Goal: Task Accomplishment & Management: Use online tool/utility

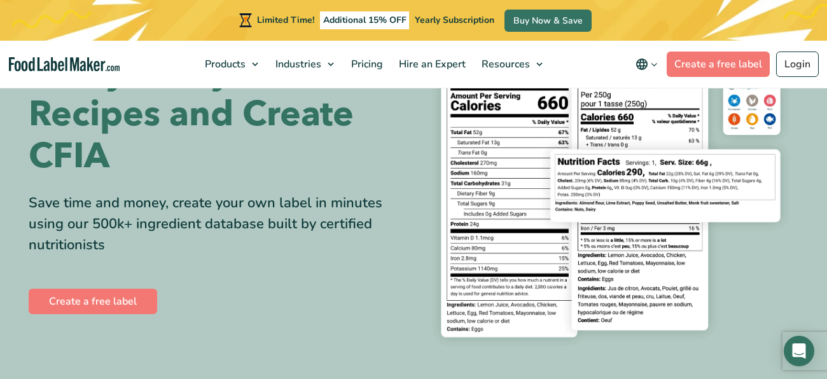
scroll to position [100, 0]
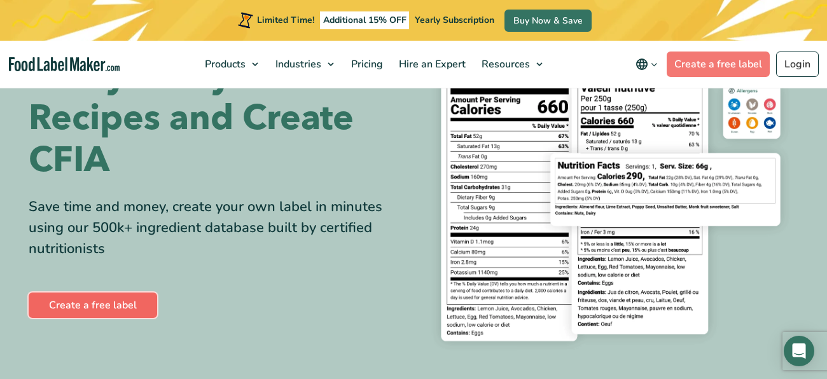
click at [123, 308] on link "Create a free label" at bounding box center [93, 305] width 128 height 25
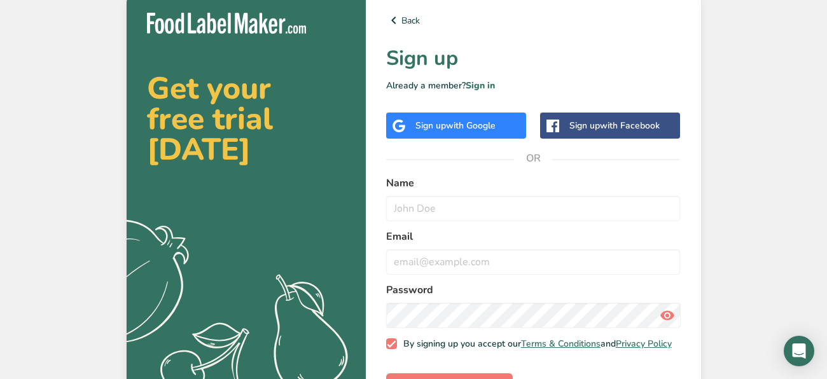
click at [485, 124] on span "with Google" at bounding box center [471, 126] width 50 height 12
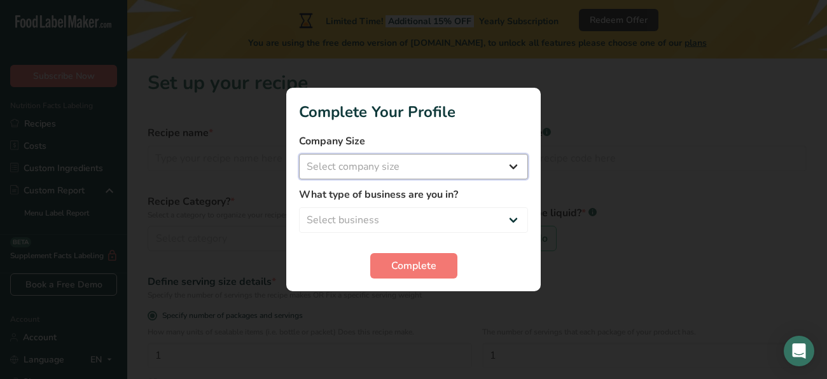
click at [480, 176] on select "Select company size Fewer than 10 Employees 10 to 50 Employees 51 to 500 Employ…" at bounding box center [413, 166] width 229 height 25
select select "1"
click at [299, 154] on select "Select company size Fewer than 10 Employees 10 to 50 Employees 51 to 500 Employ…" at bounding box center [413, 166] width 229 height 25
click at [485, 218] on select "Select business Packaged Food Manufacturer Restaurant & Cafe Bakery Meal Plans …" at bounding box center [413, 219] width 229 height 25
select select "2"
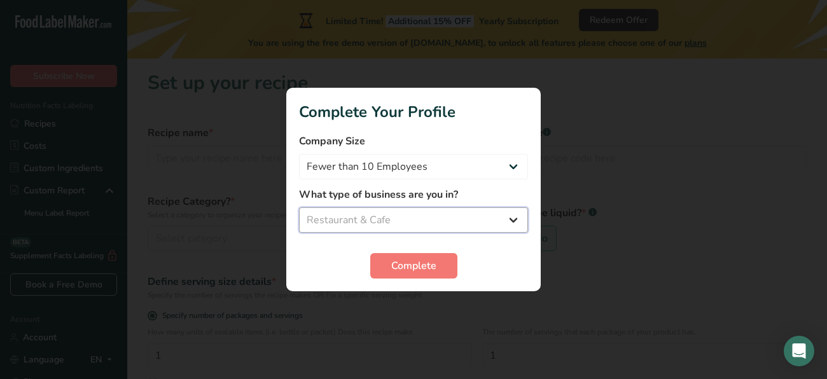
click at [299, 207] on select "Select business Packaged Food Manufacturer Restaurant & Cafe Bakery Meal Plans …" at bounding box center [413, 219] width 229 height 25
click at [402, 264] on span "Complete" at bounding box center [413, 265] width 45 height 15
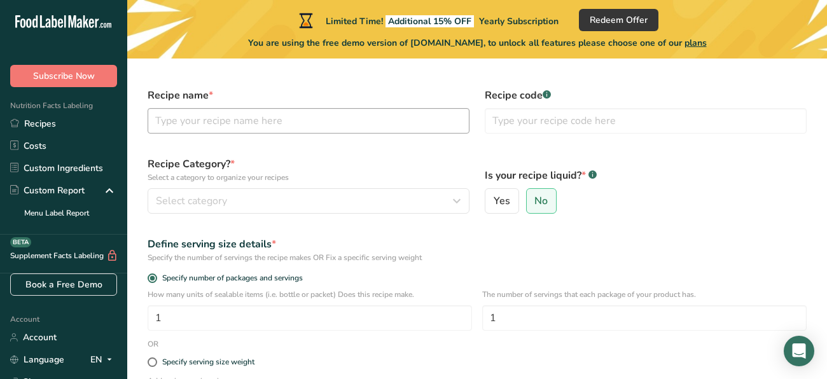
scroll to position [30, 0]
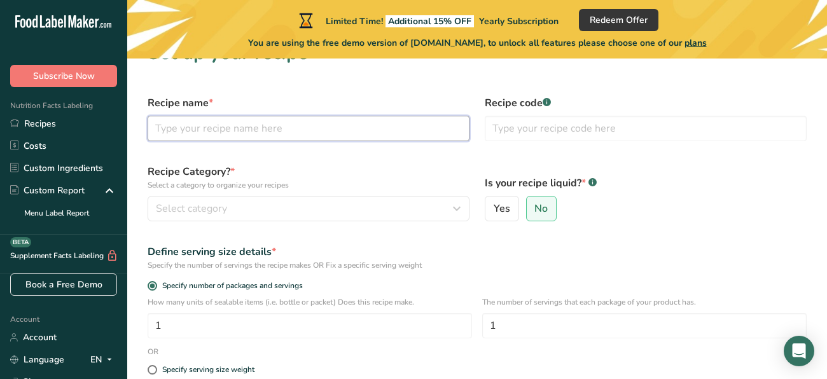
click at [331, 127] on input "text" at bounding box center [309, 128] width 322 height 25
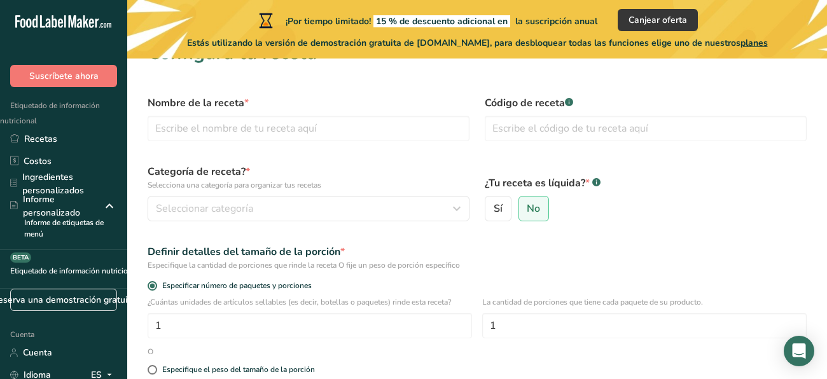
click at [654, 167] on div "¿Tu receta es líquida? * .a-a{fill:#347362;}.b-a{fill:#fff;} Sí No" at bounding box center [645, 192] width 337 height 72
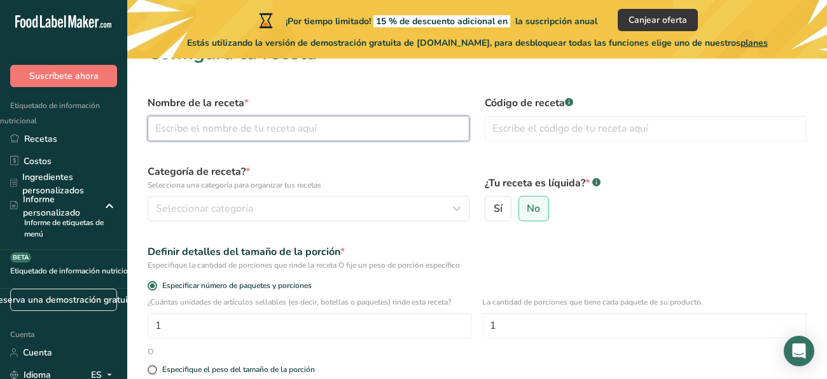
click at [397, 134] on input "text" at bounding box center [309, 128] width 322 height 25
type input "Arepa"
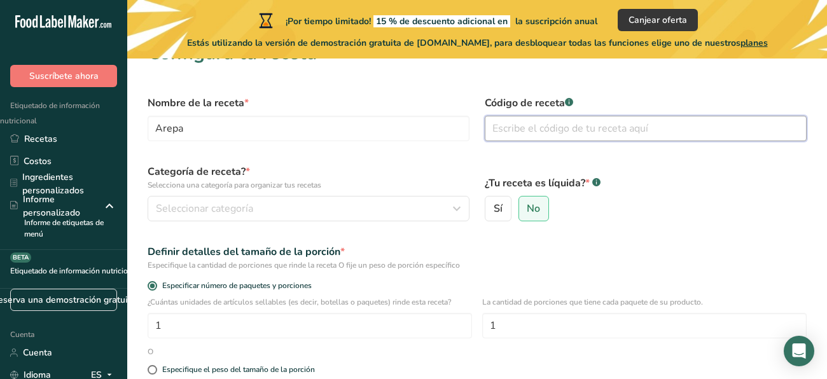
click at [506, 125] on input "text" at bounding box center [646, 128] width 322 height 25
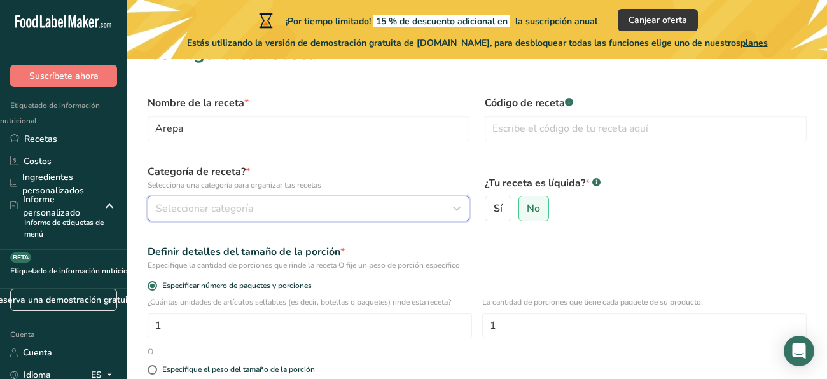
click at [364, 207] on div "Seleccionar categoría" at bounding box center [305, 208] width 298 height 15
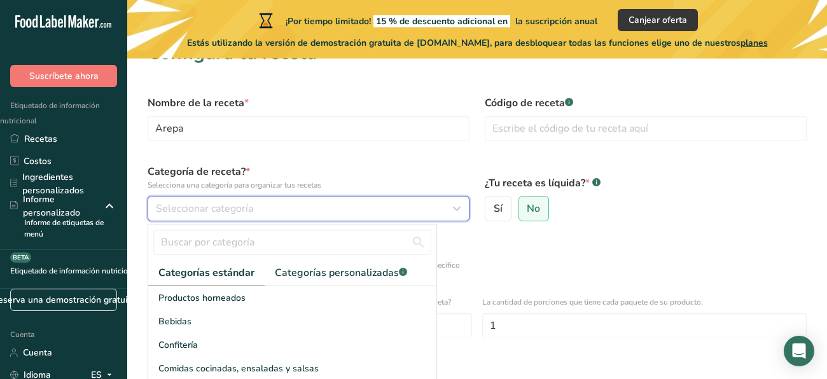
click at [324, 213] on div "Seleccionar categoría" at bounding box center [305, 208] width 298 height 15
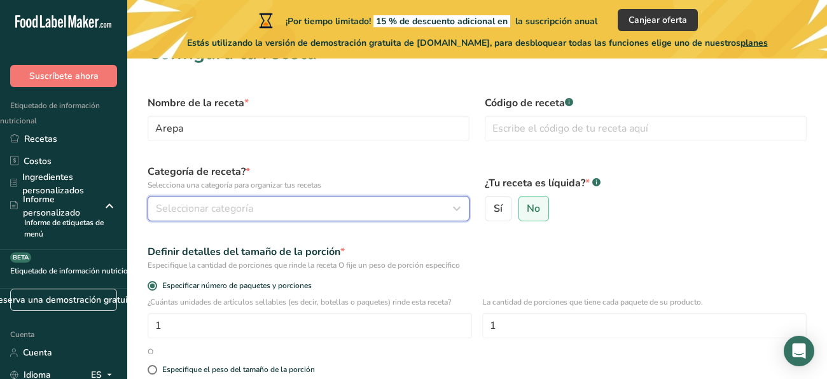
click at [324, 213] on div "Seleccionar categoría" at bounding box center [305, 208] width 298 height 15
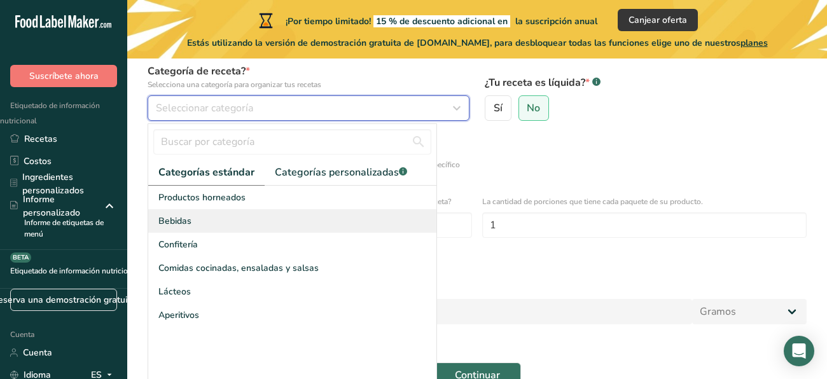
scroll to position [137, 0]
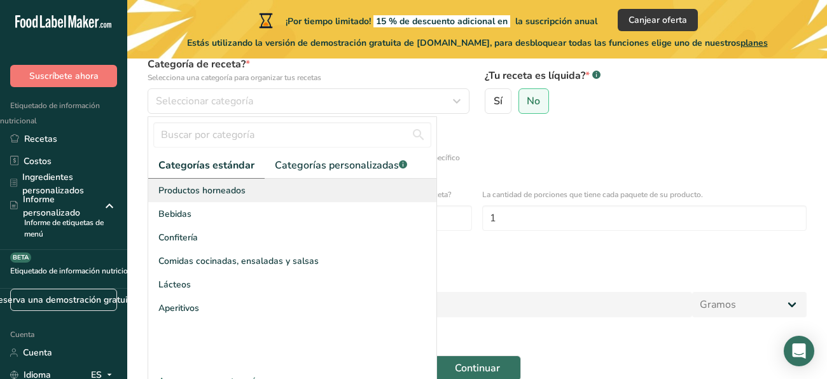
click at [269, 193] on div "Productos horneados" at bounding box center [292, 191] width 288 height 24
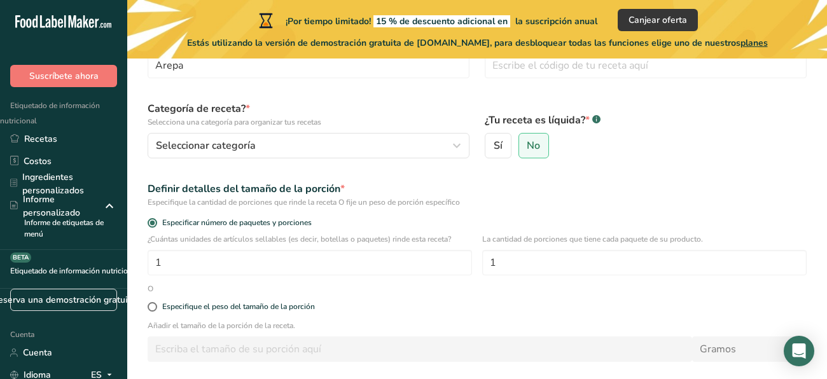
scroll to position [92, 0]
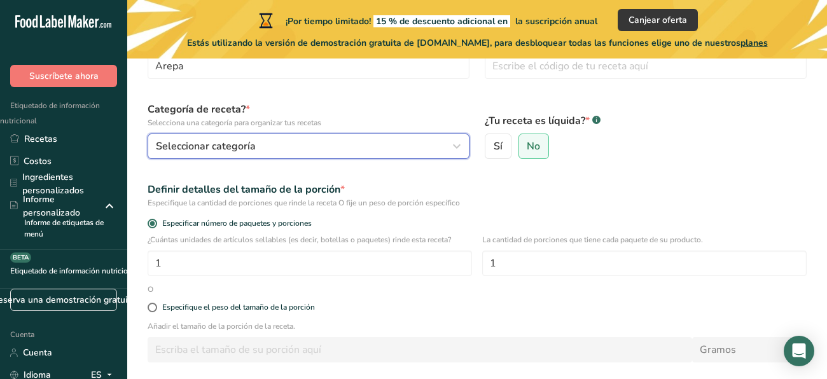
click at [456, 152] on icon "button" at bounding box center [456, 146] width 15 height 23
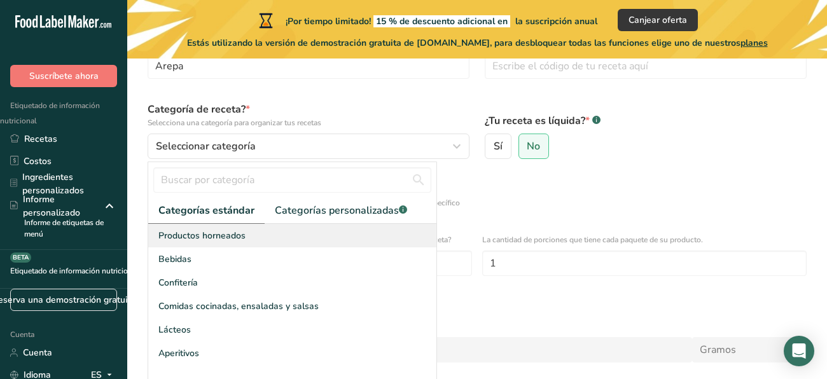
click at [358, 230] on div "Productos horneados" at bounding box center [292, 236] width 288 height 24
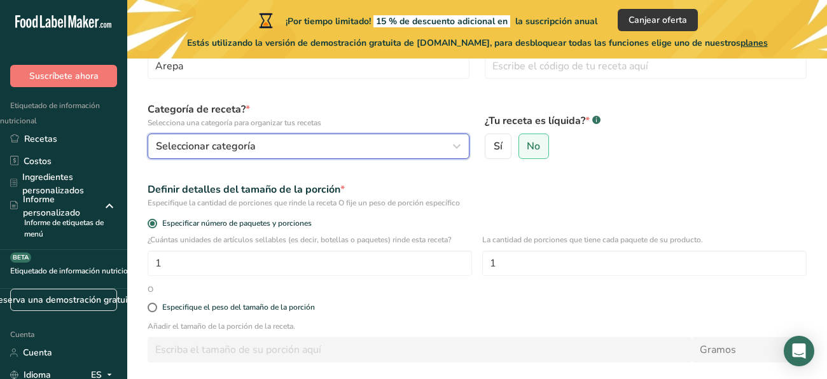
click at [364, 156] on button "Seleccionar categoría" at bounding box center [309, 146] width 322 height 25
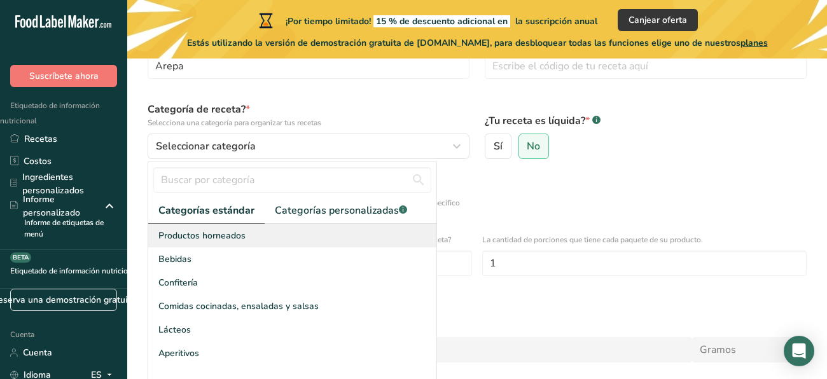
click at [310, 240] on div "Productos horneados" at bounding box center [292, 236] width 288 height 24
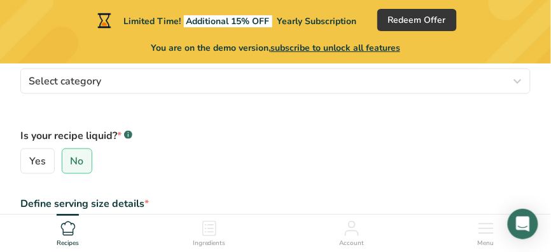
scroll to position [231, 0]
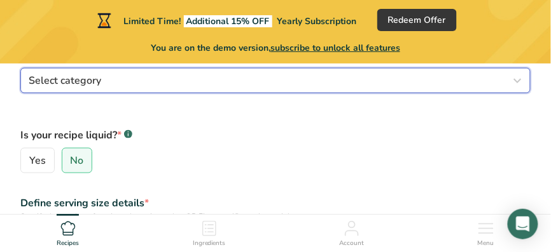
click at [279, 86] on div "Select category" at bounding box center [272, 80] width 486 height 15
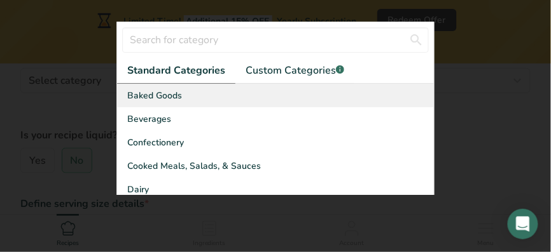
click at [184, 92] on div "Baked Goods" at bounding box center [275, 96] width 317 height 24
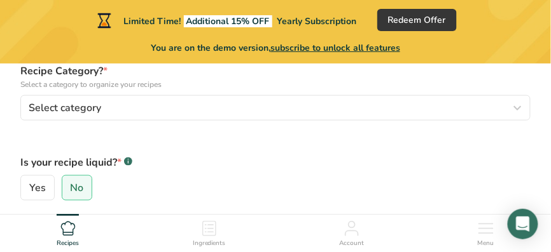
scroll to position [205, 0]
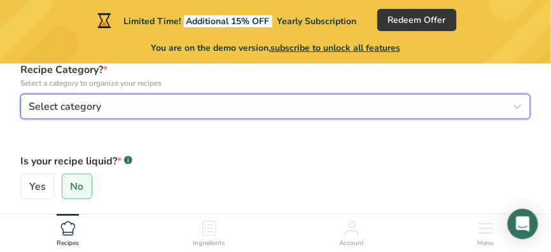
click at [186, 101] on div "Select category" at bounding box center [272, 106] width 486 height 15
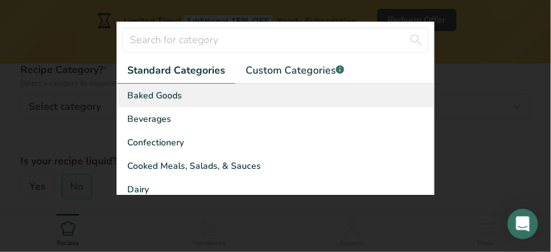
click at [184, 102] on div "Baked Goods" at bounding box center [275, 96] width 317 height 24
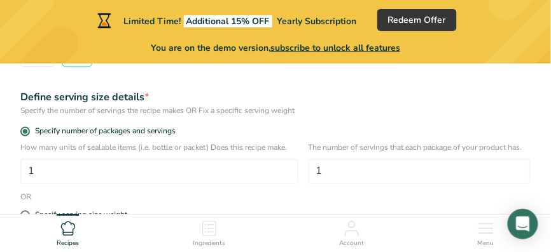
scroll to position [401, 0]
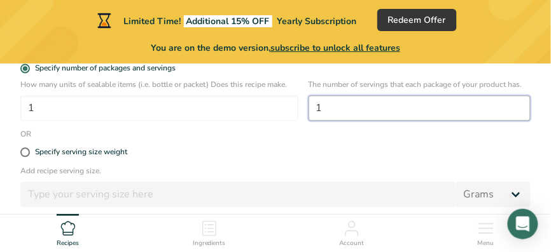
click at [341, 101] on input "1" at bounding box center [419, 108] width 222 height 25
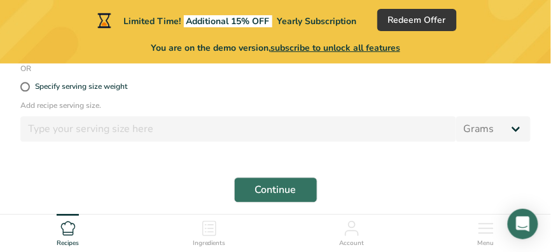
scroll to position [467, 0]
type input "5"
click at [289, 193] on span "Continue" at bounding box center [275, 189] width 41 height 15
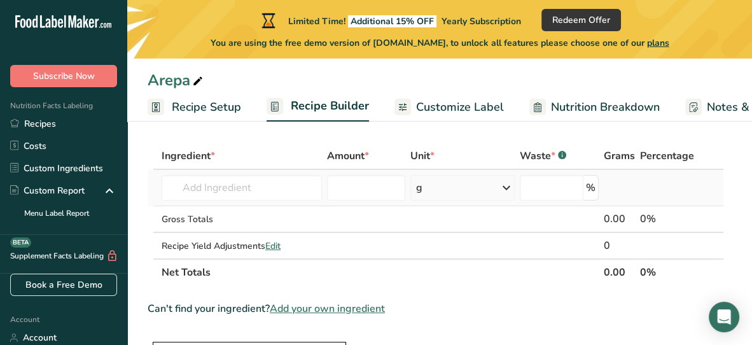
scroll to position [54, 0]
click at [310, 185] on input "text" at bounding box center [242, 186] width 160 height 25
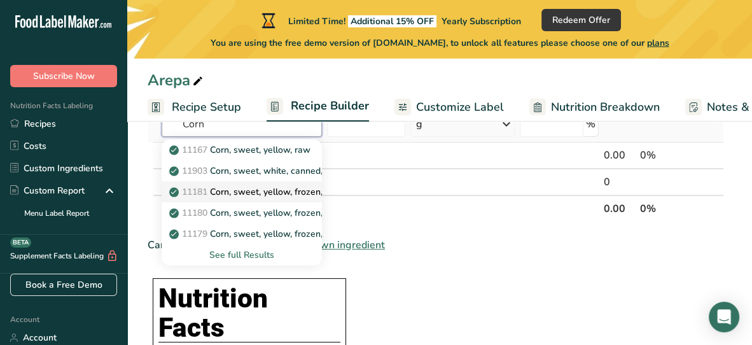
scroll to position [118, 0]
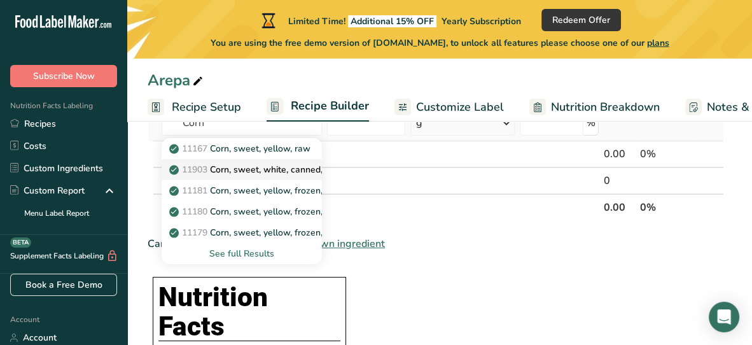
click at [283, 173] on p "11903 Corn, sweet, white, canned, whole kernel, regular pack, solids and liquids" at bounding box center [340, 169] width 336 height 13
type input "Corn, sweet, white, canned, whole kernel, regular pack, solids and liquids"
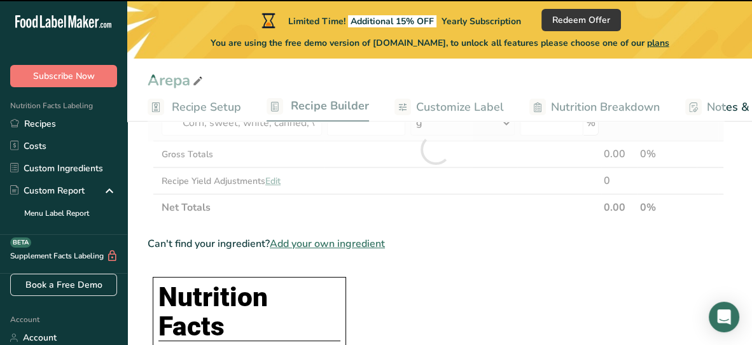
type input "0"
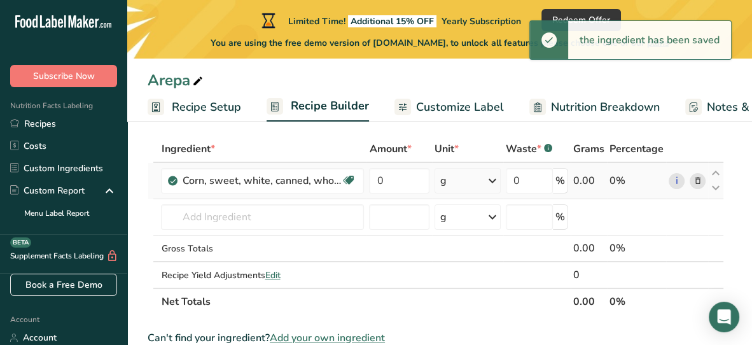
scroll to position [58, 0]
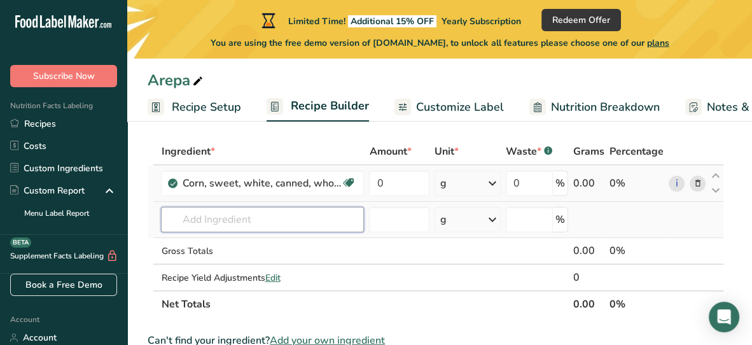
click at [322, 221] on input "text" at bounding box center [262, 219] width 203 height 25
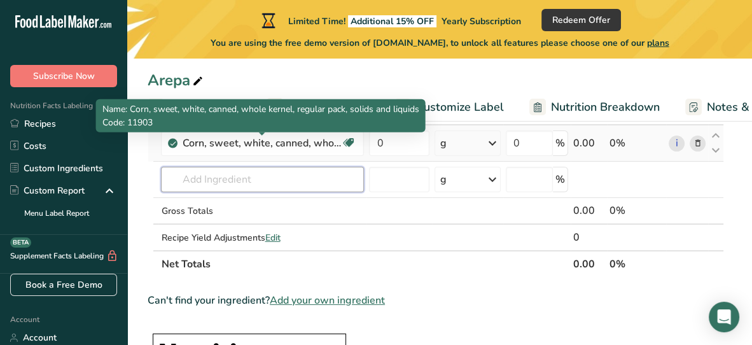
scroll to position [99, 0]
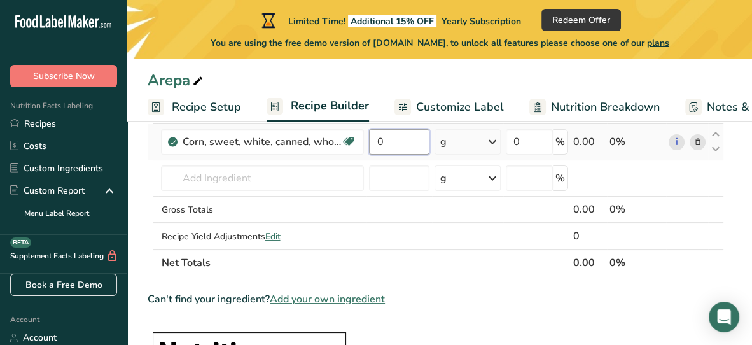
click at [394, 136] on input "0" at bounding box center [399, 141] width 60 height 25
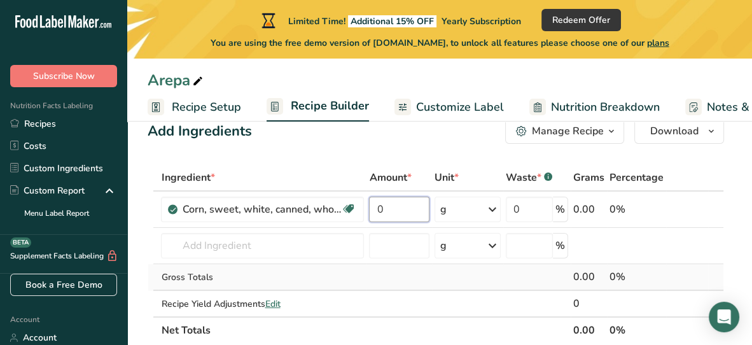
scroll to position [32, 0]
type input "2"
type input "1"
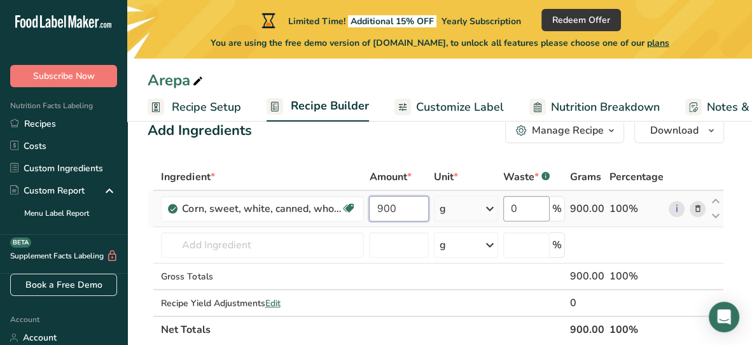
type input "900"
click at [525, 207] on div "Ingredient * Amount * Unit * Waste * .a-a{fill:#347362;}.b-a{fill:#fff;} Grams …" at bounding box center [436, 252] width 576 height 179
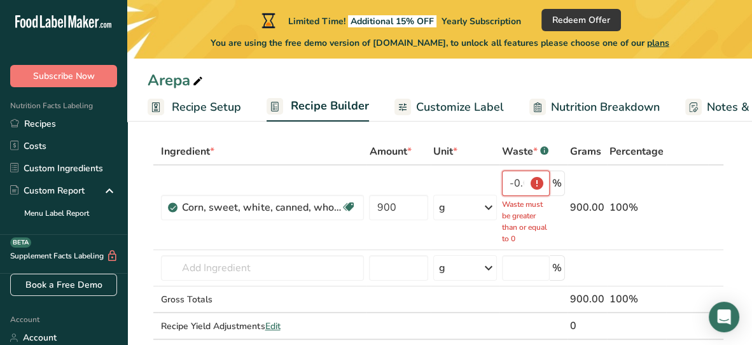
scroll to position [0, 0]
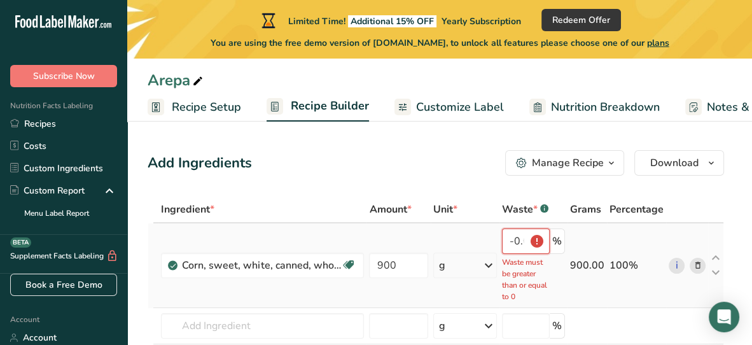
click at [527, 240] on input "-0.000003" at bounding box center [526, 240] width 48 height 25
type input "-3"
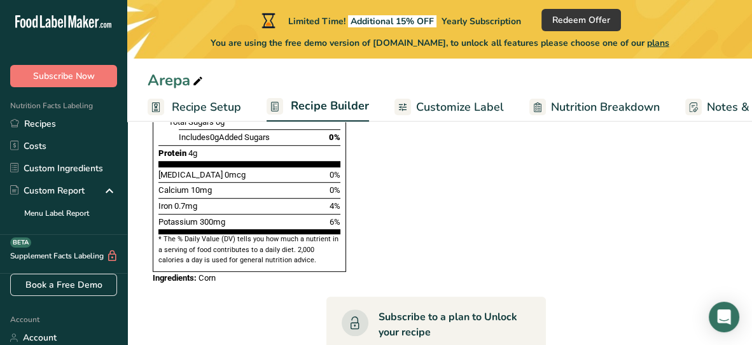
scroll to position [600, 0]
click at [422, 109] on span "Customize Label" at bounding box center [460, 107] width 88 height 17
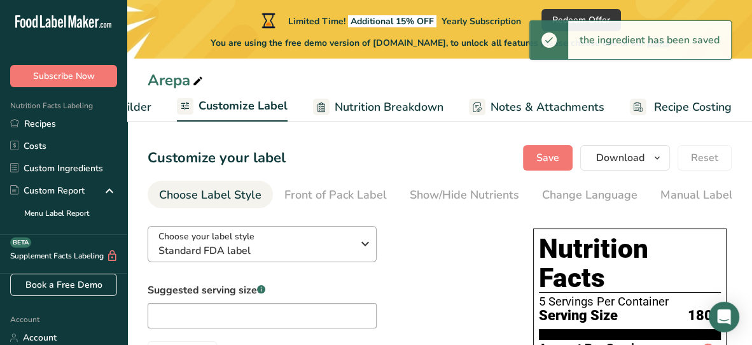
scroll to position [106, 0]
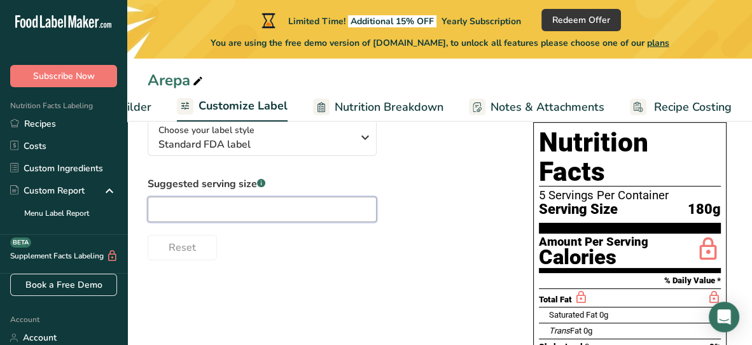
click at [272, 204] on input "text" at bounding box center [262, 208] width 229 height 25
type input "1"
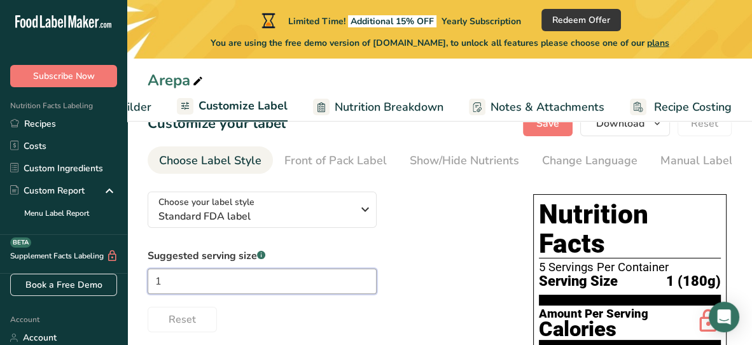
scroll to position [0, 0]
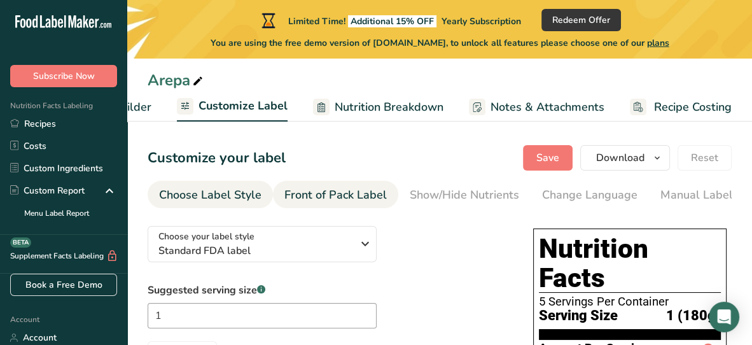
click at [319, 194] on div "Front of Pack Label" at bounding box center [335, 194] width 102 height 17
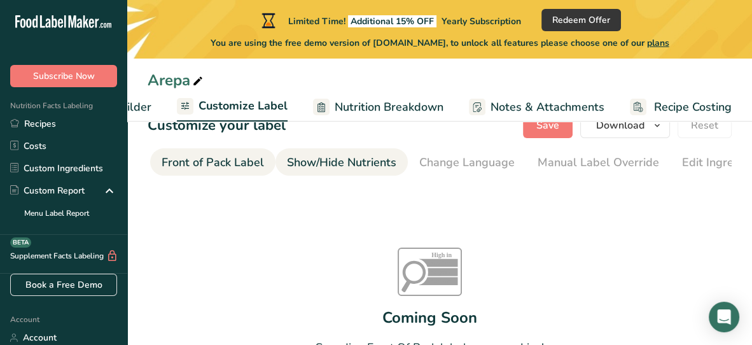
scroll to position [31, 0]
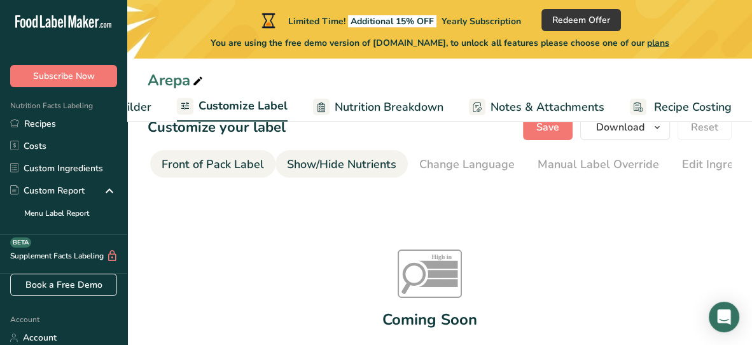
click at [326, 150] on link "Show/Hide Nutrients" at bounding box center [341, 164] width 109 height 29
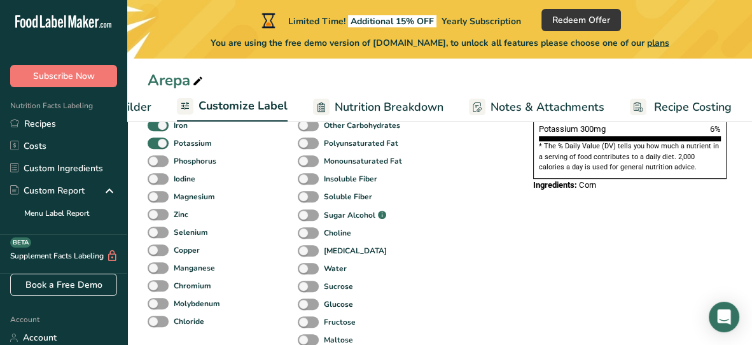
scroll to position [490, 0]
click at [410, 215] on div "Sugar Alcohol .a-a{fill:#347362;}.b-a{fill:#fff;}" at bounding box center [358, 214] width 120 height 18
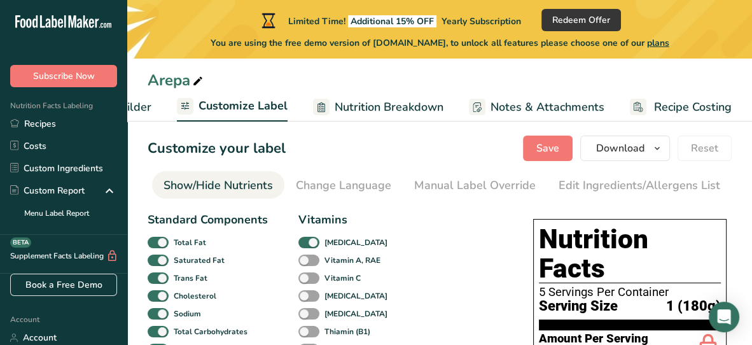
scroll to position [0, 0]
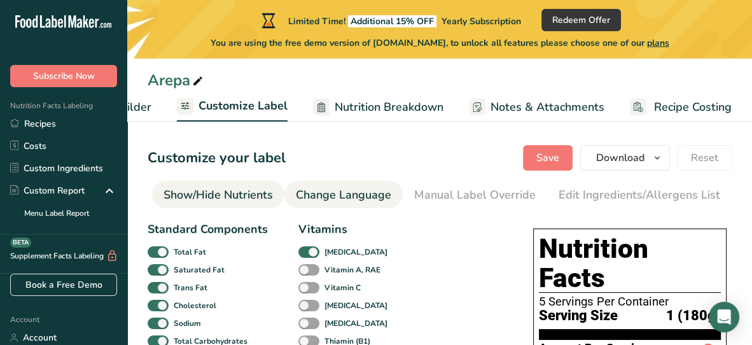
click at [333, 191] on div "Change Language" at bounding box center [343, 194] width 95 height 17
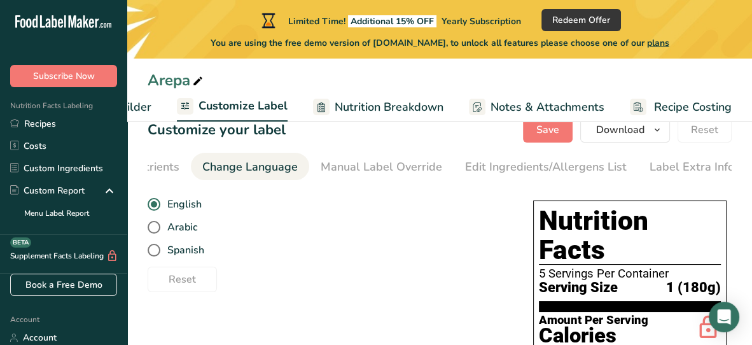
scroll to position [27, 0]
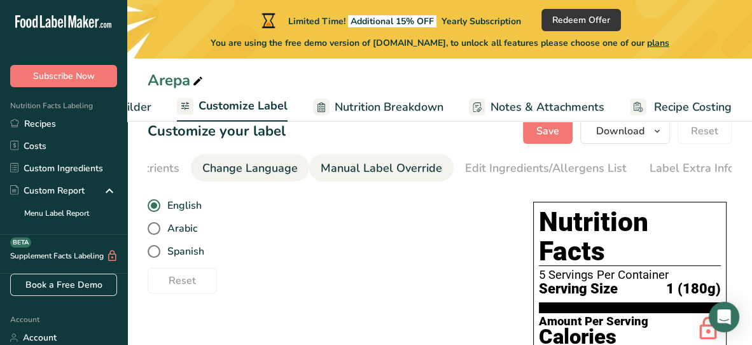
click at [387, 166] on div "Manual Label Override" at bounding box center [380, 168] width 121 height 17
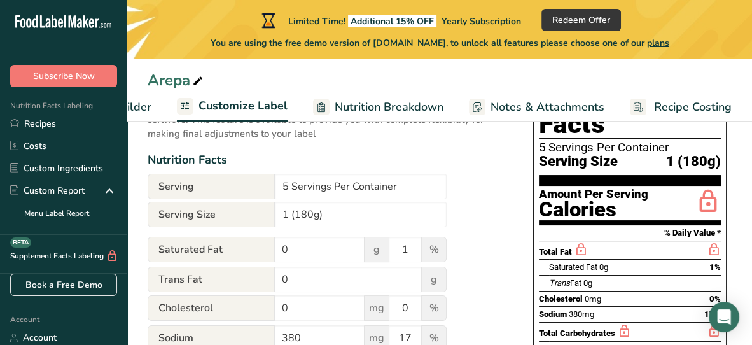
scroll to position [156, 0]
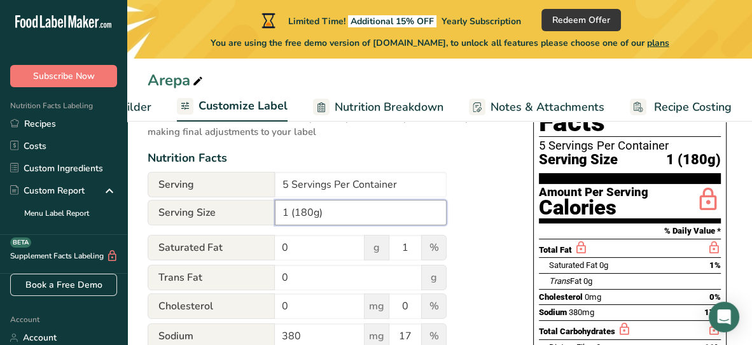
click at [309, 223] on input "1 (180g)" at bounding box center [361, 212] width 172 height 25
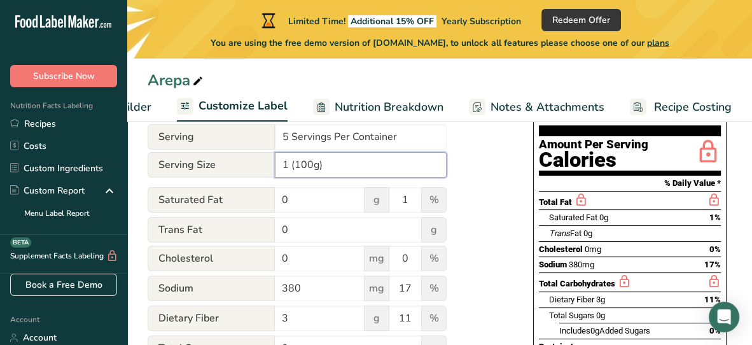
scroll to position [206, 0]
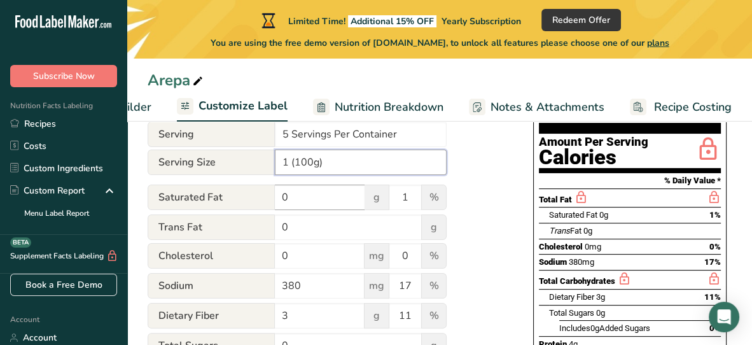
type input "1 (100g)"
click at [331, 199] on input "0" at bounding box center [320, 196] width 90 height 25
type input "0"
click at [418, 200] on input "1" at bounding box center [405, 196] width 32 height 25
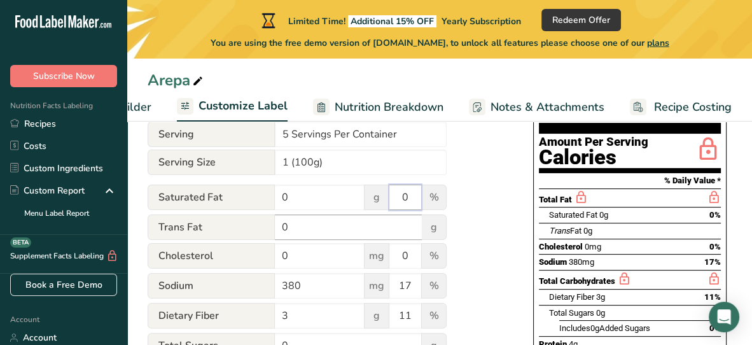
type input "0"
click at [354, 221] on input "0" at bounding box center [348, 226] width 147 height 25
type input "0"
click at [349, 265] on input "0" at bounding box center [320, 255] width 90 height 25
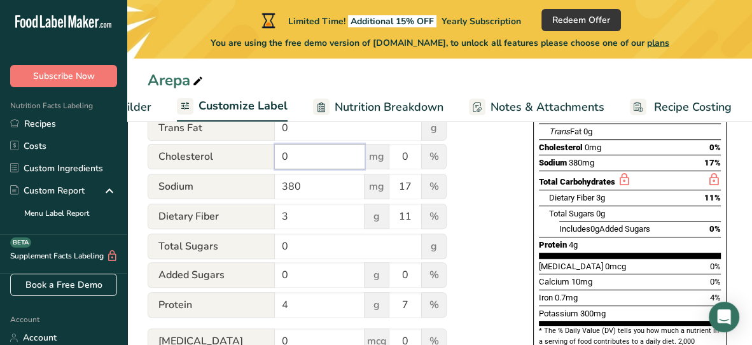
scroll to position [306, 0]
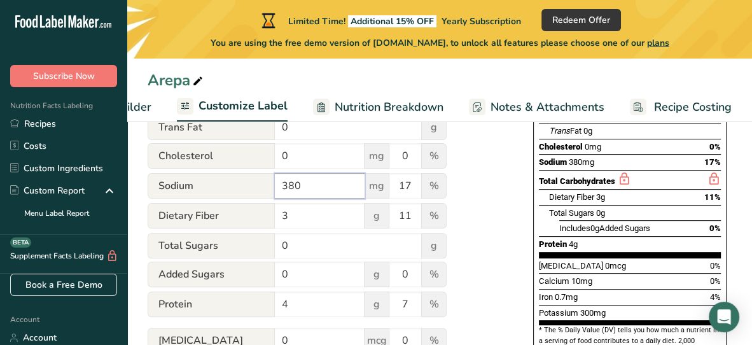
click at [327, 198] on input "380" at bounding box center [320, 185] width 90 height 25
type input "3"
type input "1"
click at [412, 177] on input "17" at bounding box center [405, 185] width 32 height 25
type input "1"
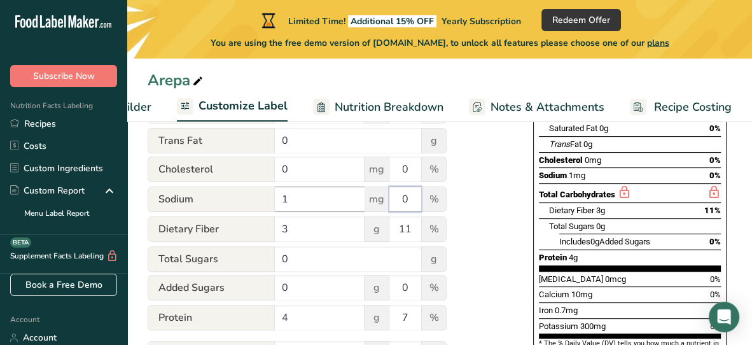
scroll to position [294, 0]
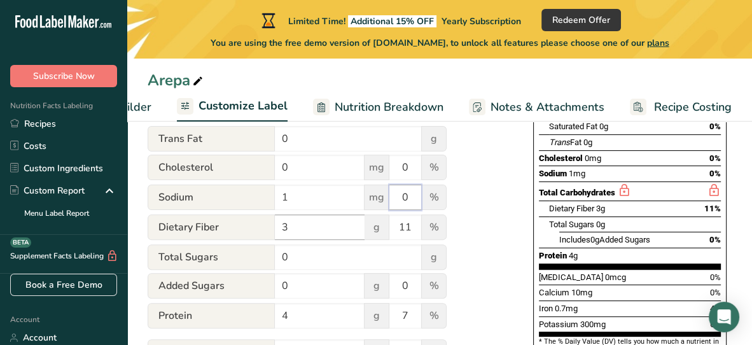
type input "0"
click at [317, 223] on input "3" at bounding box center [320, 226] width 90 height 25
type input "5"
click at [418, 230] on input "11" at bounding box center [405, 226] width 32 height 25
type input "18"
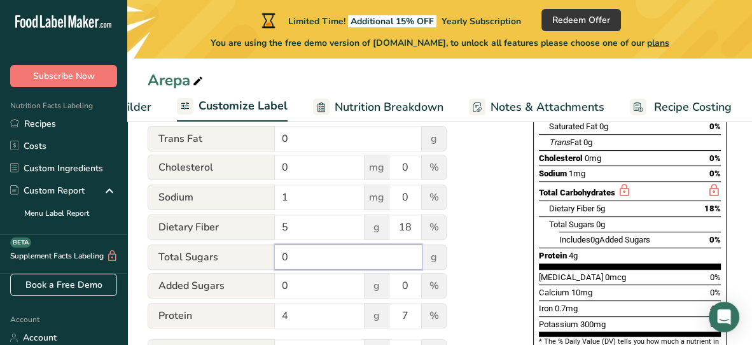
click at [384, 261] on input "0" at bounding box center [348, 256] width 147 height 25
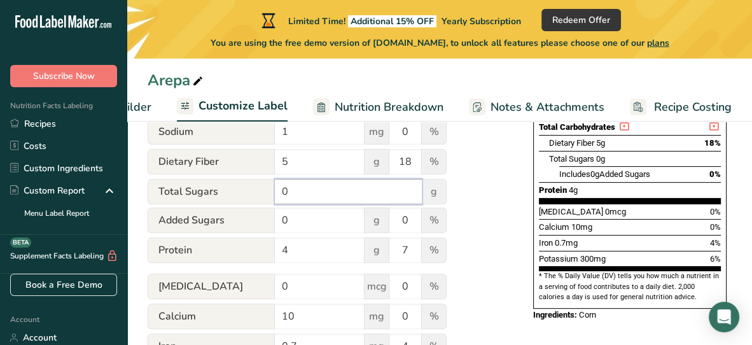
scroll to position [411, 0]
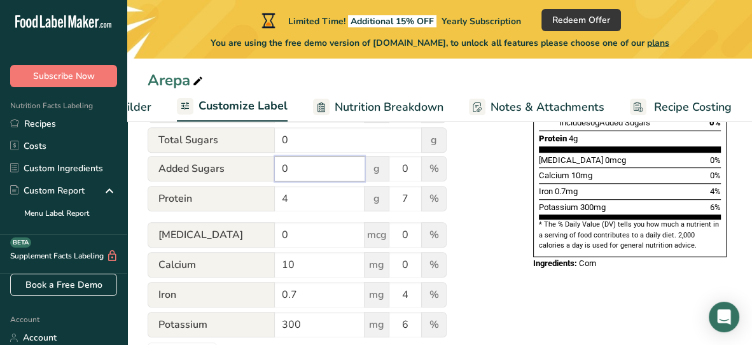
click at [333, 174] on input "0" at bounding box center [320, 168] width 90 height 25
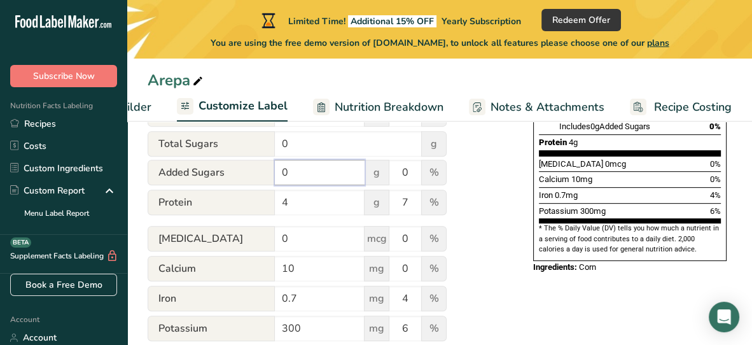
scroll to position [409, 0]
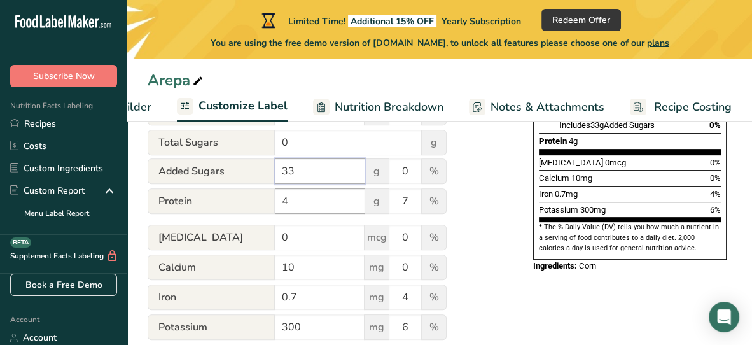
type input "3"
type input "0"
click at [318, 207] on input "4" at bounding box center [320, 200] width 90 height 25
type input "3"
click at [400, 200] on input "7" at bounding box center [405, 200] width 32 height 25
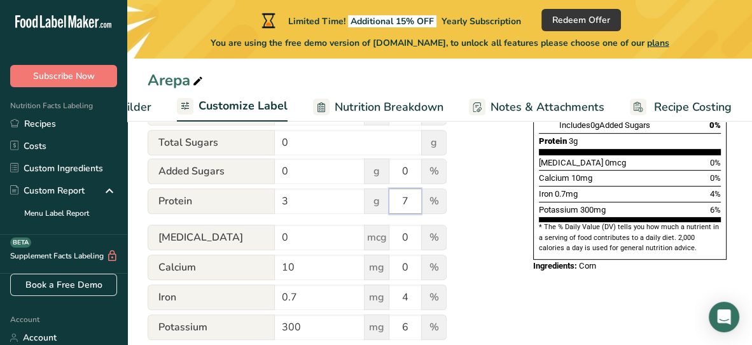
click at [411, 205] on input "7" at bounding box center [405, 200] width 32 height 25
click at [474, 181] on div "Utilize this manual override feature to get full control over the nutrition lab…" at bounding box center [328, 88] width 360 height 563
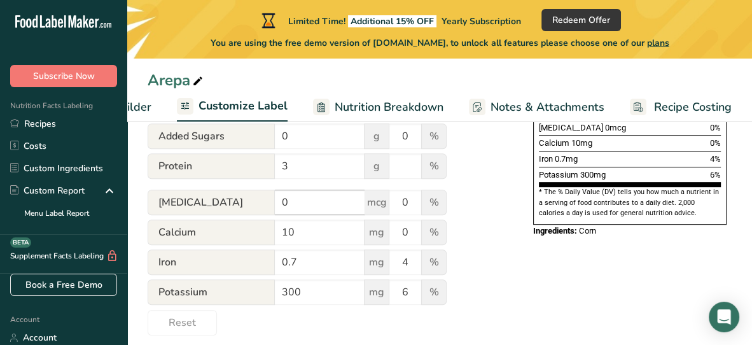
scroll to position [457, 0]
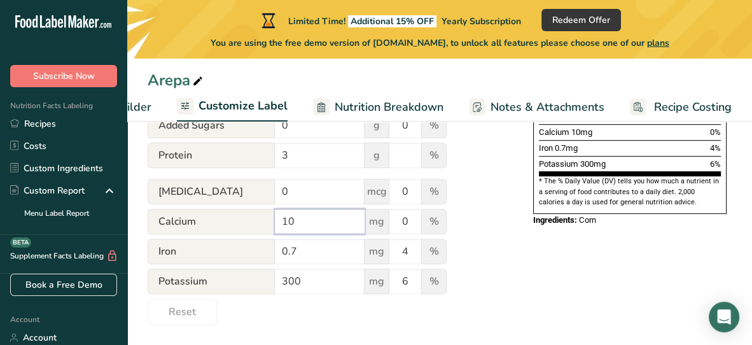
click at [316, 223] on input "10" at bounding box center [320, 221] width 90 height 25
type input "1"
type input "20"
click at [408, 225] on input "0" at bounding box center [405, 221] width 32 height 25
type input "2"
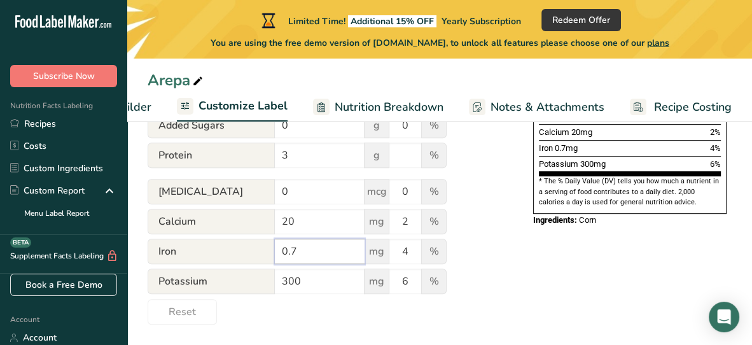
click at [334, 240] on input "0.7" at bounding box center [320, 250] width 90 height 25
type input "0"
type input "2"
click at [409, 250] on input "4" at bounding box center [405, 250] width 32 height 25
type input "11"
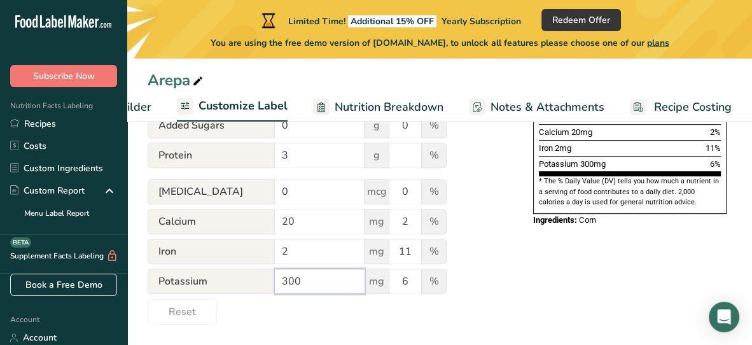
click at [335, 277] on input "300" at bounding box center [320, 280] width 90 height 25
click at [288, 277] on input "300" at bounding box center [320, 280] width 90 height 25
type input "400"
click at [411, 284] on input "6" at bounding box center [405, 280] width 32 height 25
type input "12"
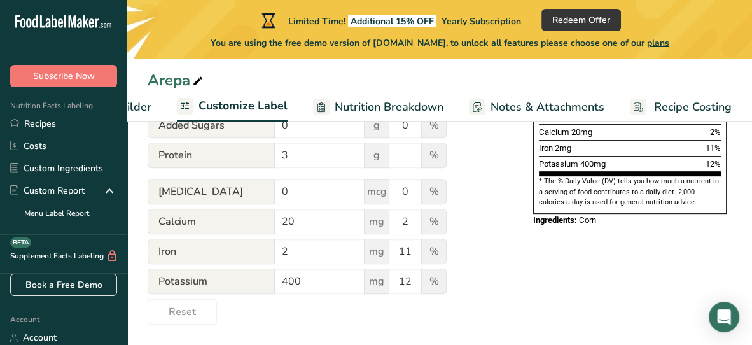
click at [476, 277] on div "Utilize this manual override feature to get full control over the nutrition lab…" at bounding box center [328, 42] width 360 height 563
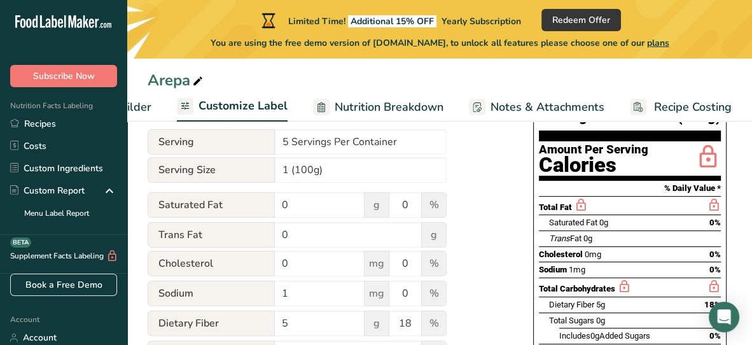
scroll to position [196, 0]
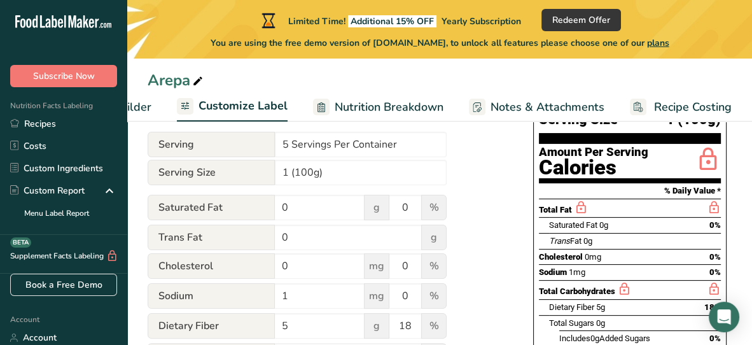
click at [149, 103] on span "Recipe Builder" at bounding box center [113, 107] width 76 height 17
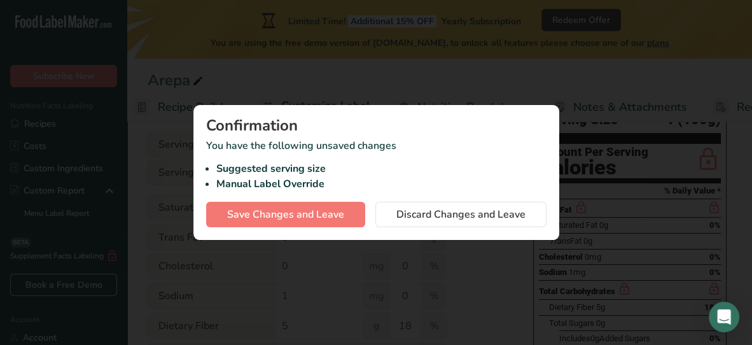
scroll to position [0, 122]
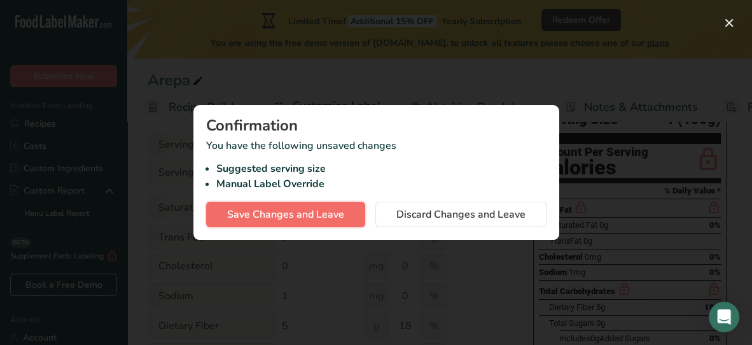
click at [341, 214] on span "Save Changes and Leave" at bounding box center [285, 214] width 117 height 15
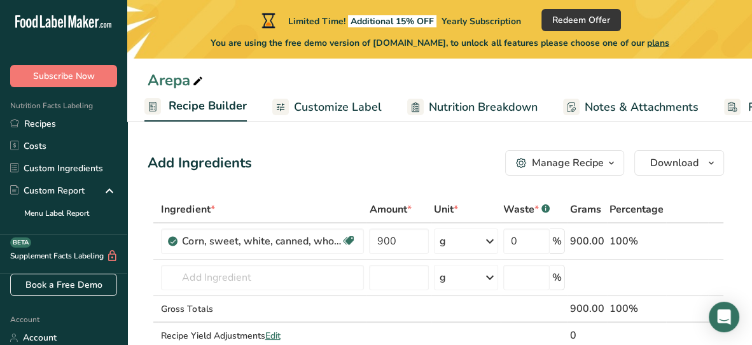
click at [345, 100] on span "Customize Label" at bounding box center [338, 107] width 88 height 17
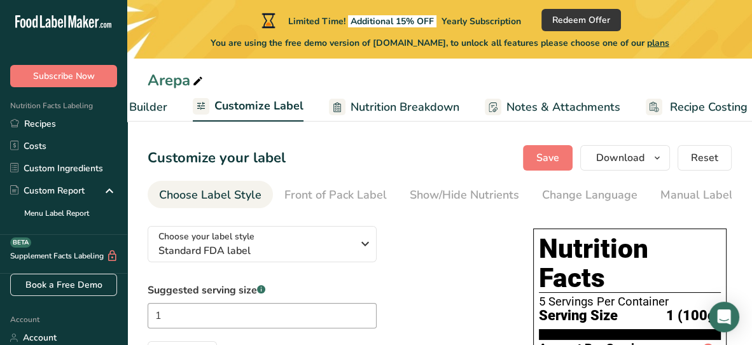
scroll to position [0, 216]
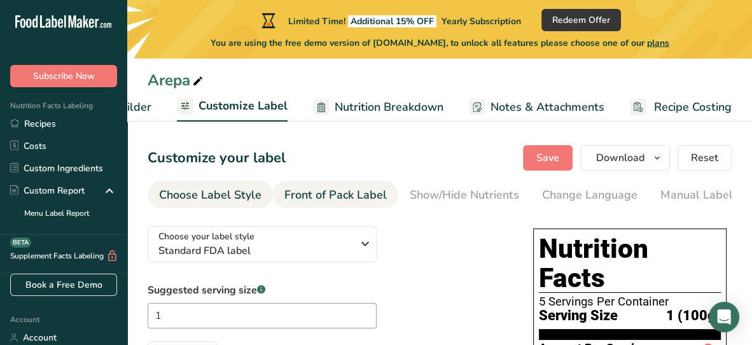
click at [345, 181] on link "Front of Pack Label" at bounding box center [335, 195] width 102 height 29
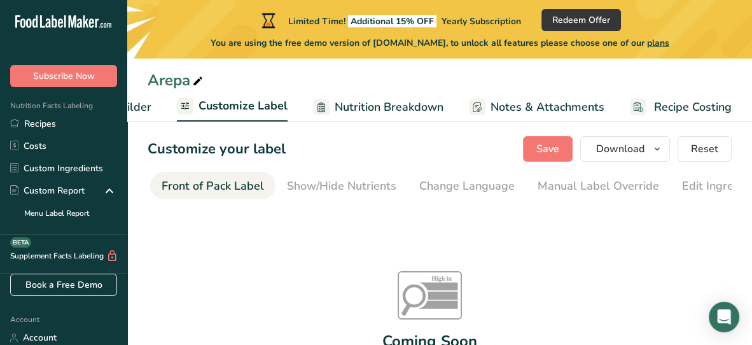
scroll to position [0, 0]
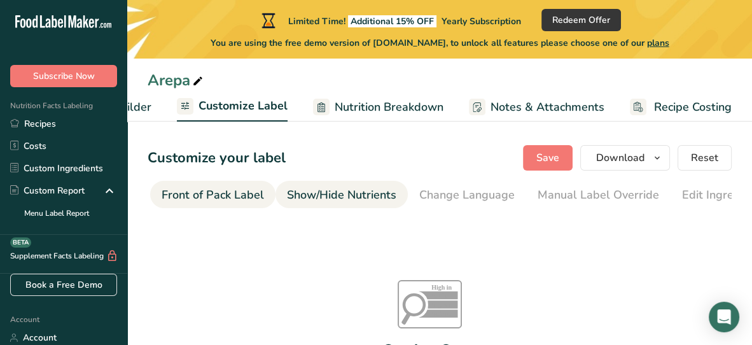
click at [355, 188] on div "Show/Hide Nutrients" at bounding box center [341, 194] width 109 height 17
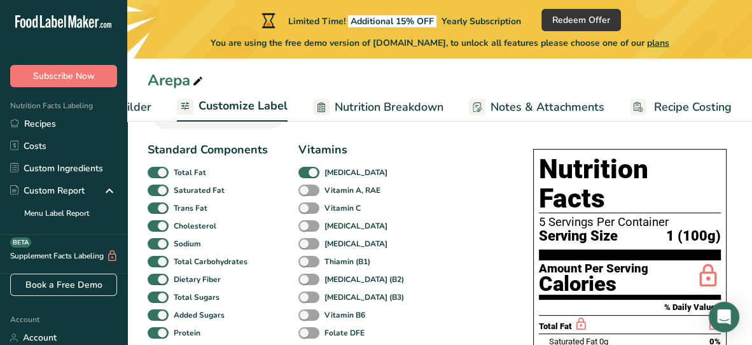
scroll to position [83, 0]
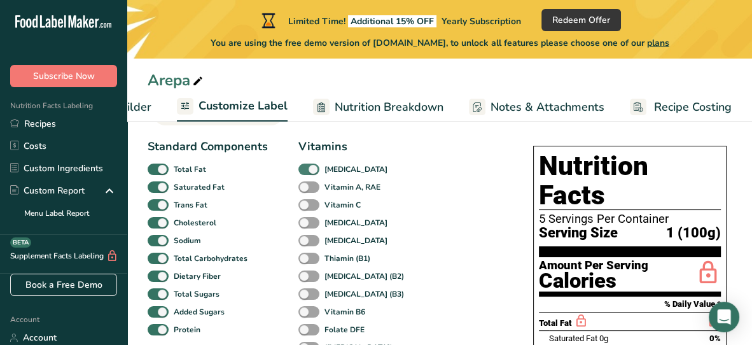
click at [312, 168] on span at bounding box center [308, 169] width 21 height 12
click at [306, 168] on input "Vitamin D" at bounding box center [302, 169] width 8 height 8
checkbox input "false"
click at [301, 222] on span at bounding box center [308, 223] width 21 height 12
click at [301, 222] on input "Vitamin E" at bounding box center [302, 222] width 8 height 8
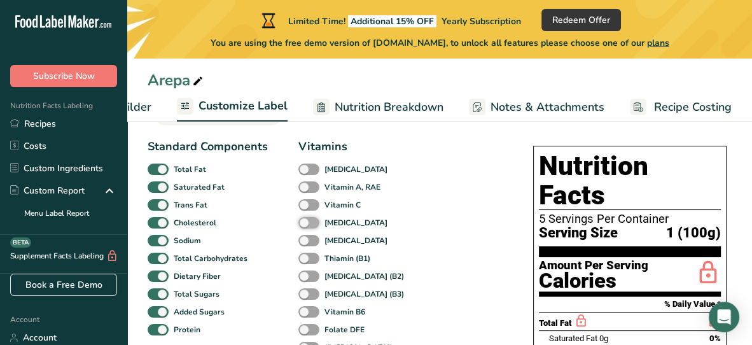
checkbox input "true"
click at [306, 189] on span at bounding box center [308, 187] width 21 height 12
click at [306, 189] on input "Vitamin A, RAE" at bounding box center [302, 186] width 8 height 8
checkbox input "true"
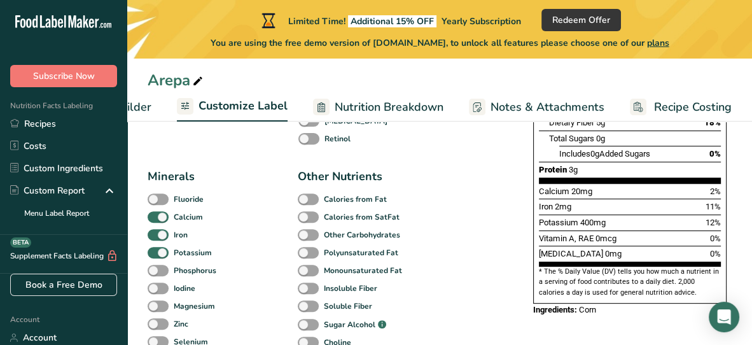
scroll to position [396, 0]
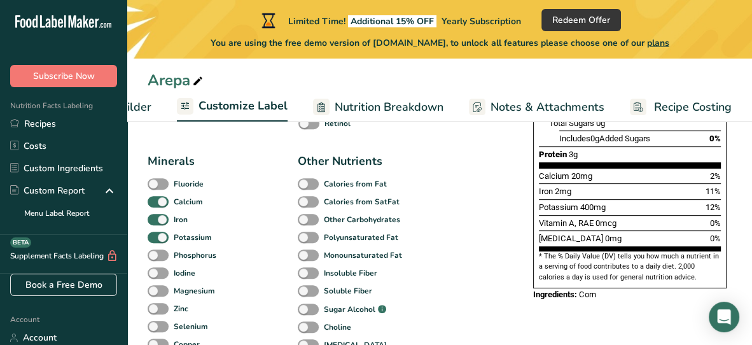
click at [409, 102] on span "Nutrition Breakdown" at bounding box center [388, 107] width 109 height 17
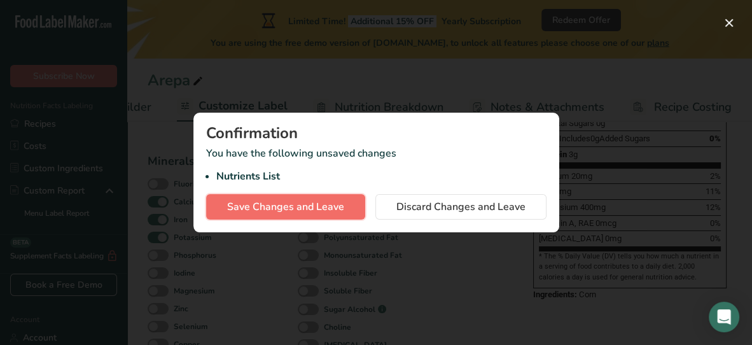
click at [306, 214] on button "Save Changes and Leave" at bounding box center [285, 206] width 159 height 25
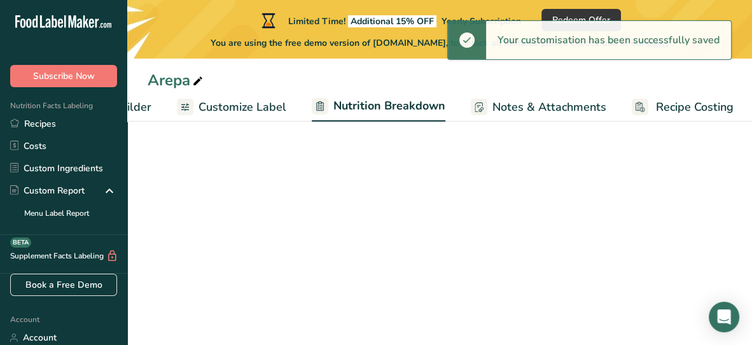
select select "Calories"
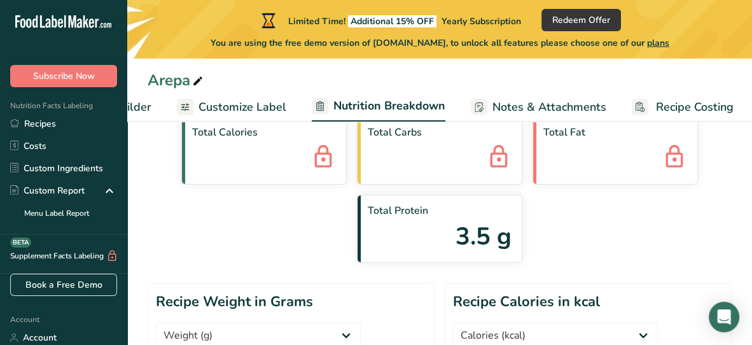
scroll to position [71, 0]
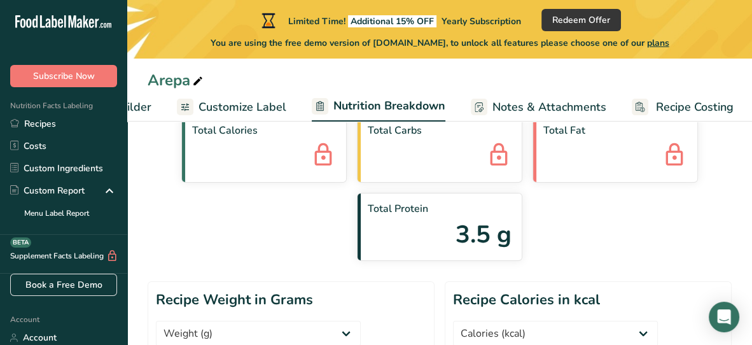
click at [245, 102] on span "Customize Label" at bounding box center [242, 107] width 88 height 17
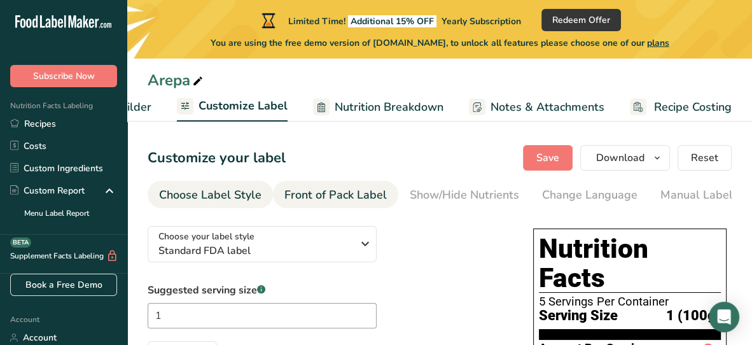
click at [336, 191] on div "Front of Pack Label" at bounding box center [335, 194] width 102 height 17
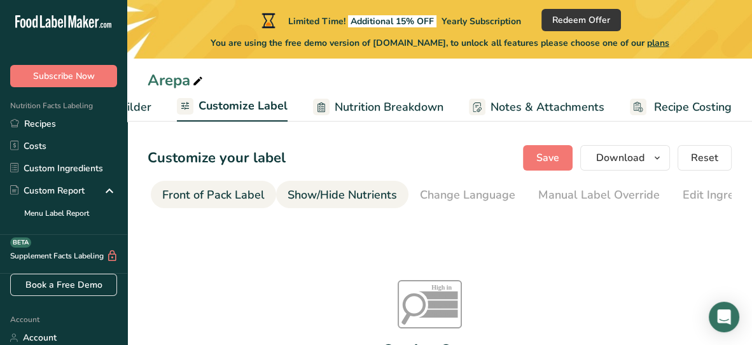
scroll to position [0, 123]
click at [366, 199] on div "Show/Hide Nutrients" at bounding box center [341, 194] width 109 height 17
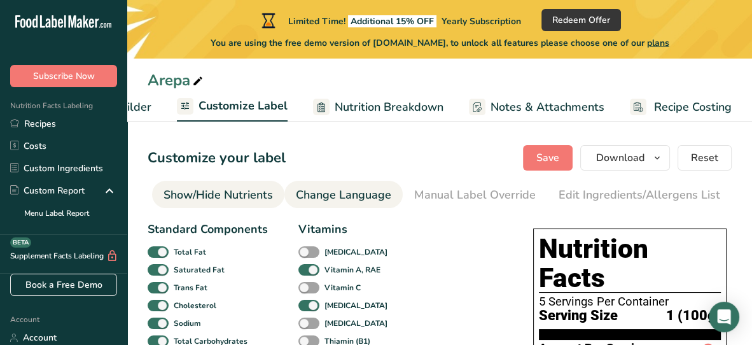
click at [394, 201] on li "Change Language" at bounding box center [343, 194] width 118 height 27
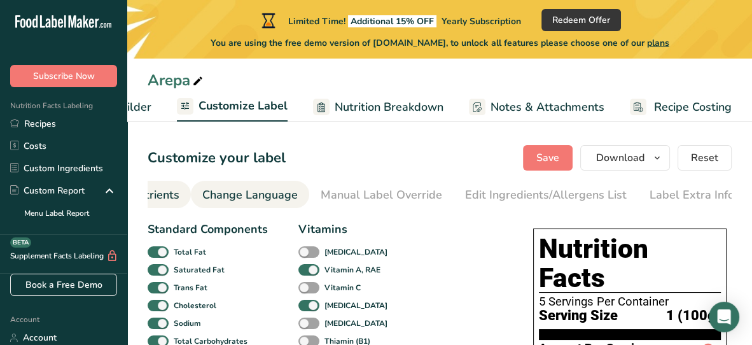
click at [291, 191] on div "Change Language" at bounding box center [249, 194] width 95 height 17
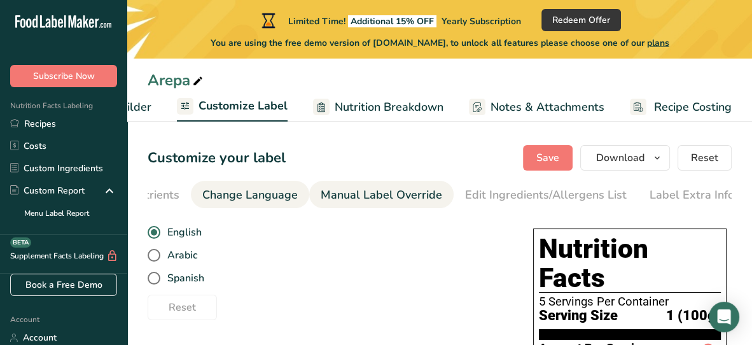
click at [339, 201] on div "Manual Label Override" at bounding box center [380, 194] width 121 height 17
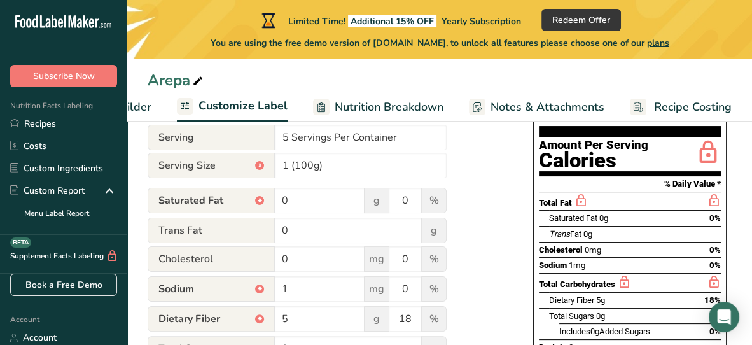
scroll to position [200, 0]
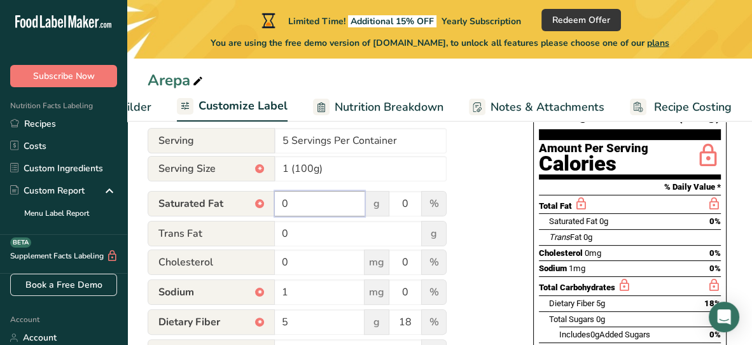
click at [303, 205] on input "0" at bounding box center [320, 203] width 90 height 25
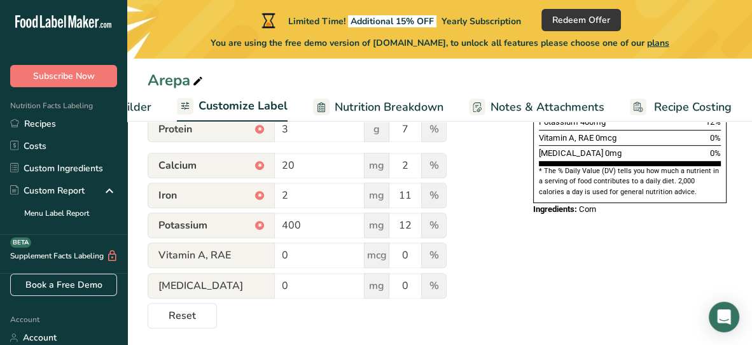
scroll to position [487, 0]
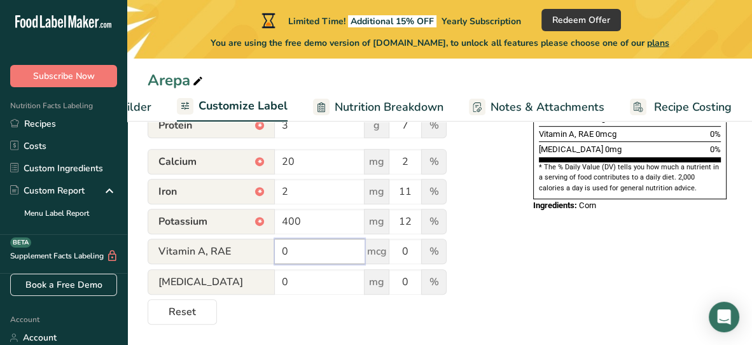
click at [309, 256] on input "0" at bounding box center [320, 250] width 90 height 25
type input "10"
click at [410, 252] on input "0" at bounding box center [405, 250] width 32 height 25
type input "1"
click at [329, 280] on input "0" at bounding box center [320, 281] width 90 height 25
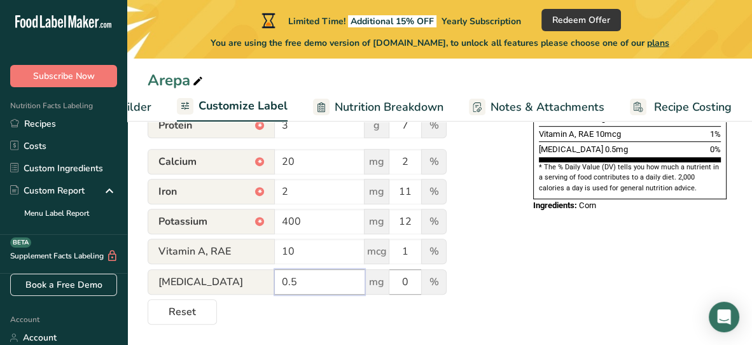
type input "0.5"
click at [415, 288] on input "0" at bounding box center [405, 281] width 32 height 25
type input "3"
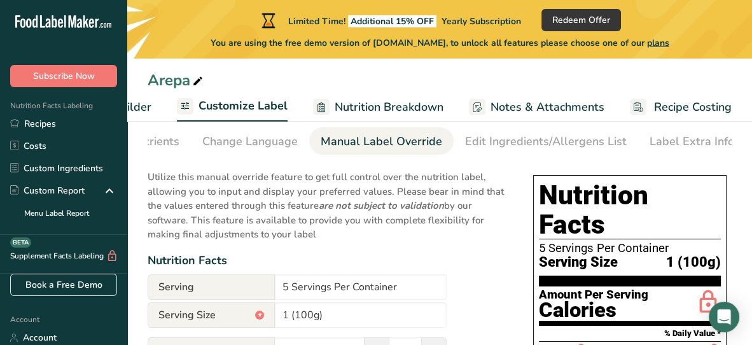
scroll to position [0, 0]
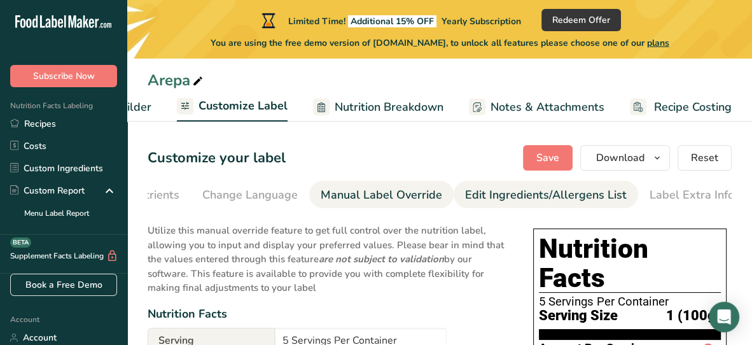
click at [558, 193] on div "Edit Ingredients/Allergens List" at bounding box center [546, 194] width 162 height 17
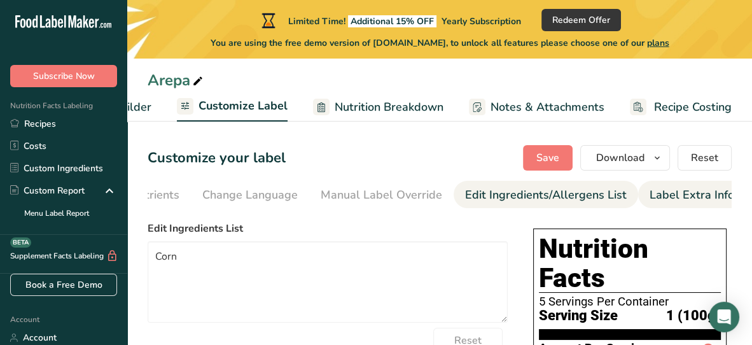
click at [653, 189] on div "Label Extra Info" at bounding box center [691, 194] width 85 height 17
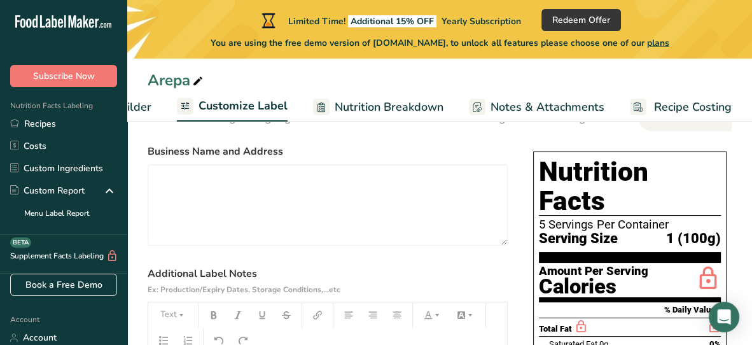
scroll to position [78, 0]
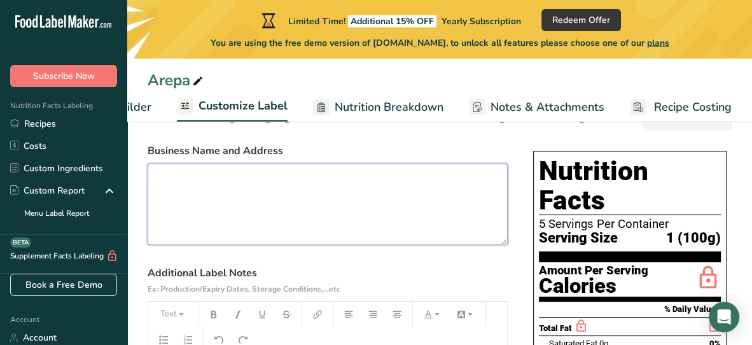
click at [444, 202] on textarea at bounding box center [328, 203] width 360 height 81
type textarea "A"
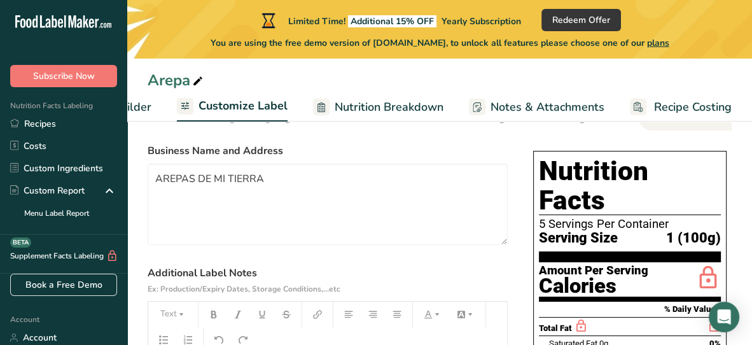
click at [547, 181] on h1 "Nutrition Facts" at bounding box center [630, 185] width 182 height 59
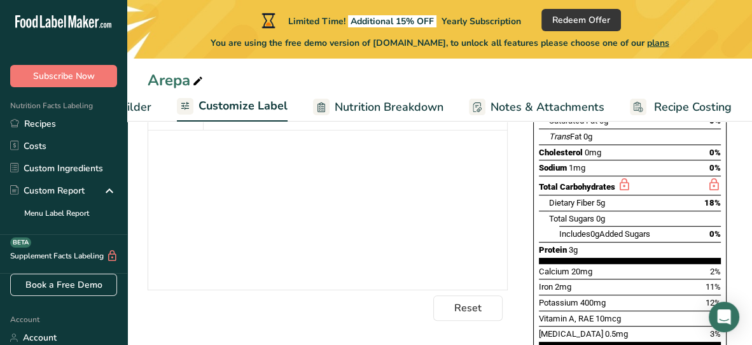
scroll to position [355, 0]
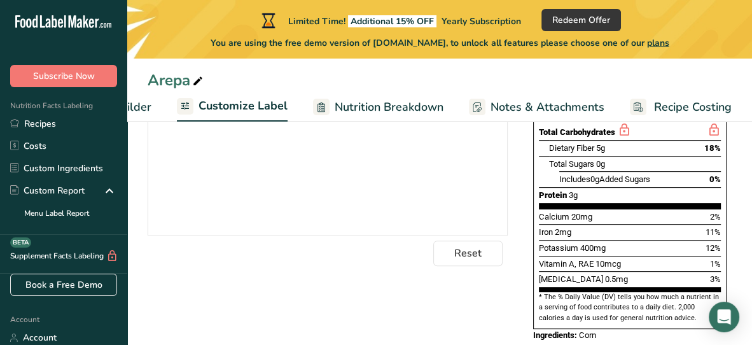
click at [416, 148] on div "﻿" at bounding box center [327, 155] width 359 height 159
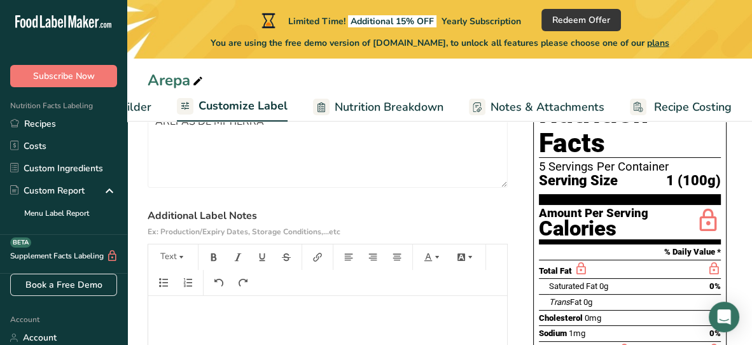
scroll to position [133, 0]
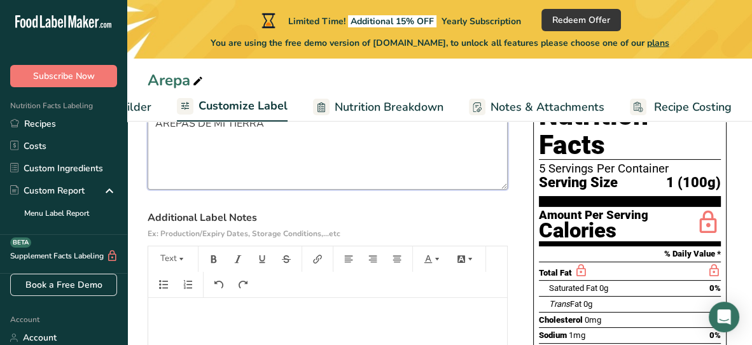
click at [410, 160] on textarea "AREPAS DE MI TIERRA" at bounding box center [328, 148] width 360 height 81
type textarea "A"
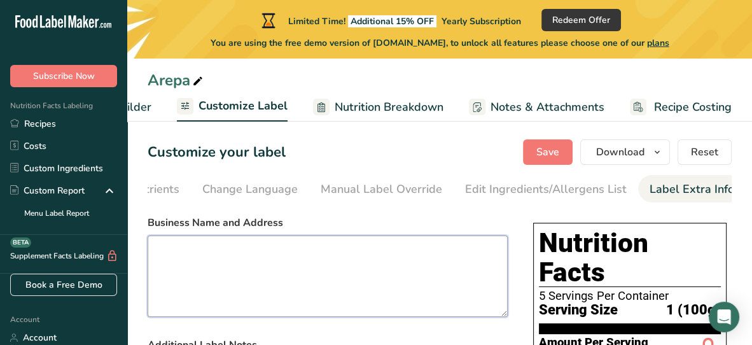
scroll to position [0, 0]
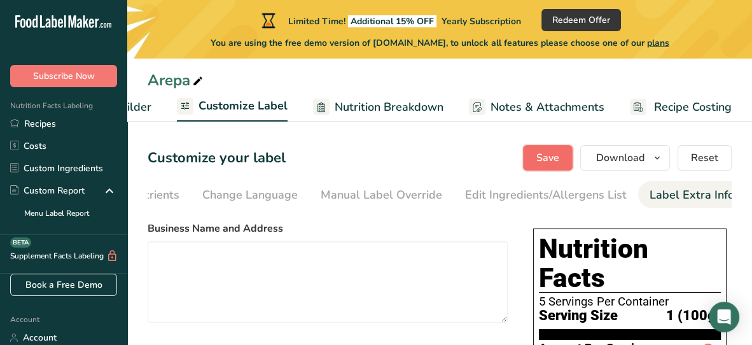
click at [543, 162] on span "Save" at bounding box center [547, 157] width 23 height 15
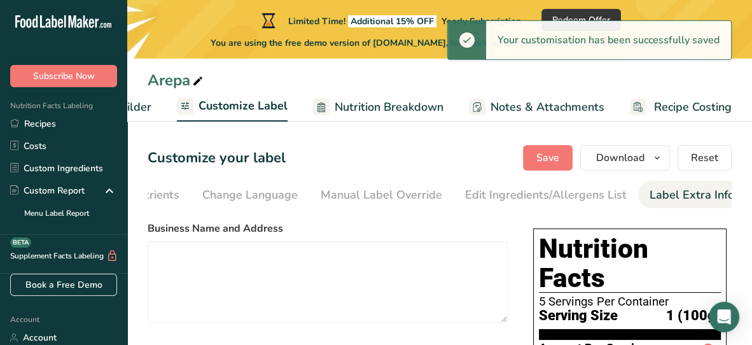
click at [391, 106] on span "Nutrition Breakdown" at bounding box center [388, 107] width 109 height 17
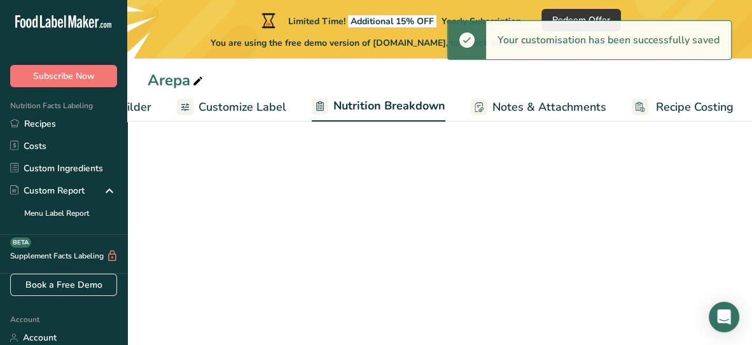
scroll to position [0, 216]
select select "Calories"
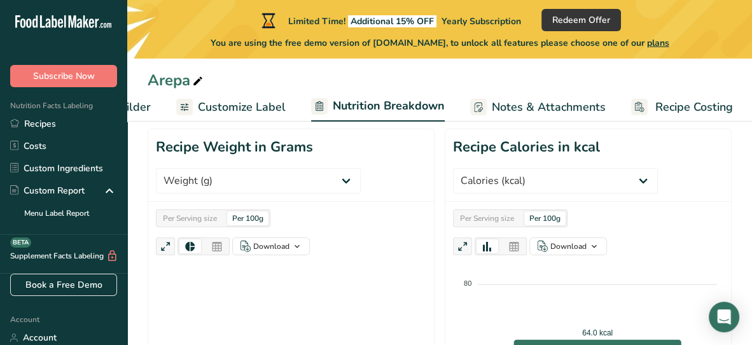
scroll to position [231, 0]
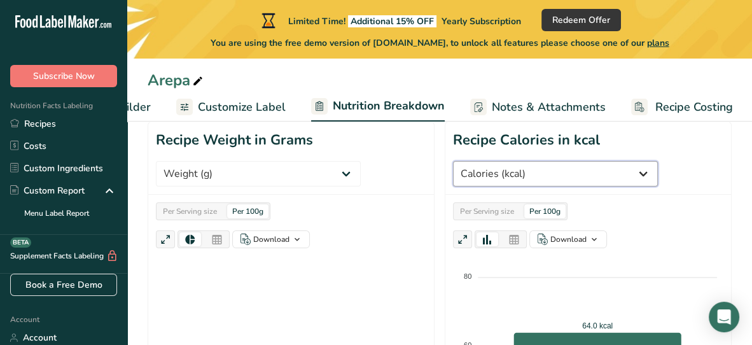
click at [538, 172] on select "Weight (g) Calories (kcal) Energy KJ (kj) Total Fat (g) Saturated Fat (g) Trans…" at bounding box center [555, 173] width 205 height 25
click at [589, 182] on select "Weight (g) Calories (kcal) Energy KJ (kj) Total Fat (g) Saturated Fat (g) Trans…" at bounding box center [555, 173] width 205 height 25
click at [574, 170] on select "Weight (g) Calories (kcal) Energy KJ (kj) Total Fat (g) Saturated Fat (g) Trans…" at bounding box center [555, 173] width 205 height 25
click at [574, 172] on select "Weight (g) Calories (kcal) Energy KJ (kj) Total Fat (g) Saturated Fat (g) Trans…" at bounding box center [555, 173] width 205 height 25
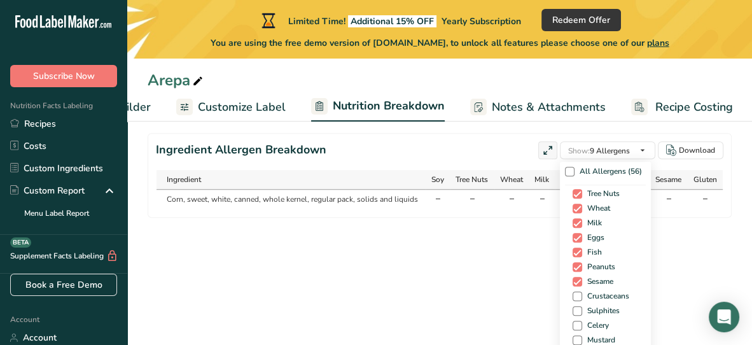
scroll to position [9, 0]
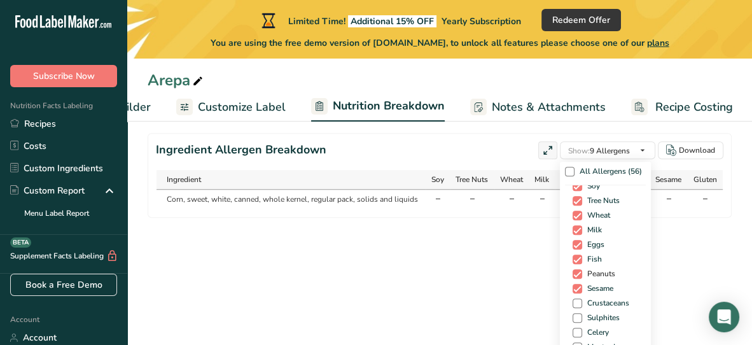
click at [576, 275] on span at bounding box center [577, 274] width 10 height 10
click at [576, 275] on input "Peanuts" at bounding box center [576, 274] width 8 height 8
checkbox input "false"
click at [575, 284] on span at bounding box center [577, 289] width 10 height 10
click at [575, 284] on input "Sesame" at bounding box center [576, 288] width 8 height 8
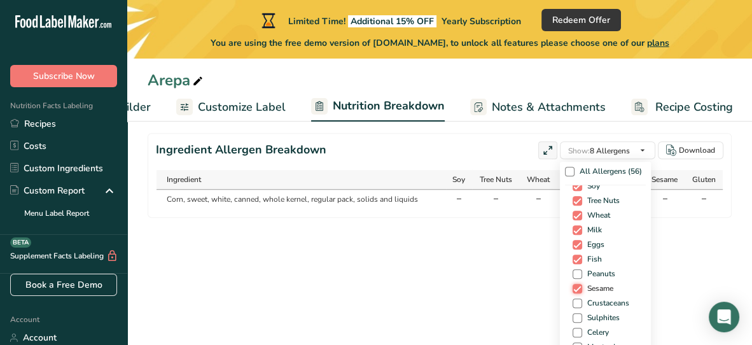
checkbox input "false"
click at [574, 259] on span at bounding box center [577, 259] width 10 height 10
click at [574, 259] on input "Fish" at bounding box center [576, 259] width 8 height 8
checkbox input "false"
click at [574, 244] on span at bounding box center [577, 245] width 10 height 10
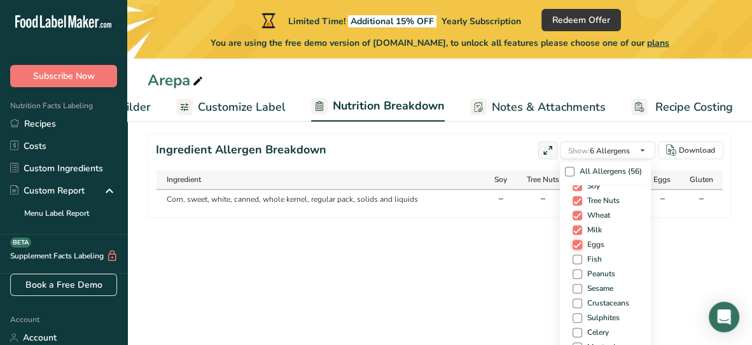
click at [574, 244] on input "Eggs" at bounding box center [576, 244] width 8 height 8
checkbox input "false"
click at [574, 230] on span at bounding box center [577, 230] width 10 height 10
click at [574, 230] on input "Milk" at bounding box center [576, 230] width 8 height 8
checkbox input "false"
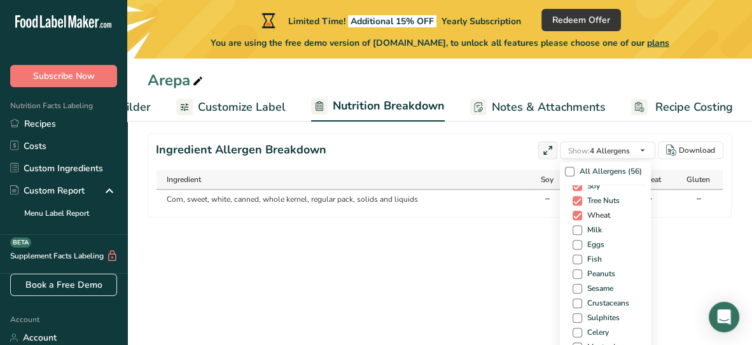
click at [576, 215] on span at bounding box center [577, 215] width 10 height 10
click at [576, 215] on input "Wheat" at bounding box center [576, 215] width 8 height 8
checkbox input "false"
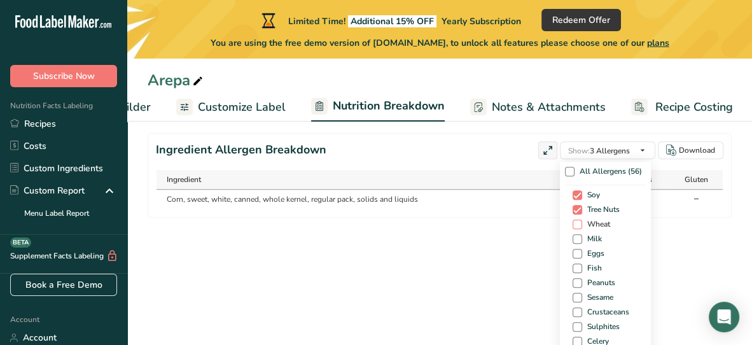
click at [576, 215] on div "Soy Tree Nuts Wheat Milk Eggs Fish Peanuts Sesame Crustaceans Sulphites Celery …" at bounding box center [605, 280] width 81 height 191
click at [575, 206] on span at bounding box center [577, 210] width 10 height 10
click at [575, 206] on input "Tree Nuts" at bounding box center [576, 209] width 8 height 8
checkbox input "false"
click at [575, 190] on span at bounding box center [577, 195] width 10 height 10
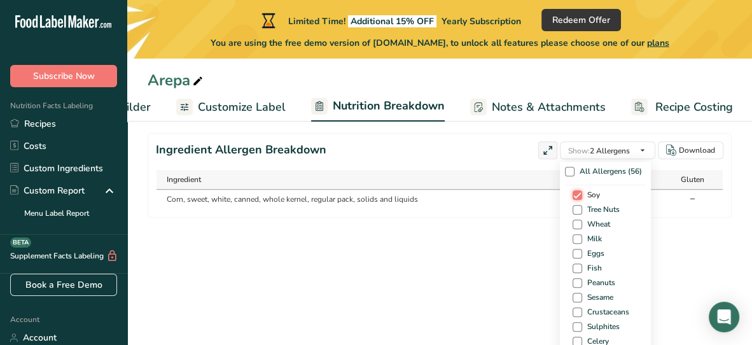
click at [575, 191] on input "Soy" at bounding box center [576, 195] width 8 height 8
checkbox input "false"
click at [662, 275] on div "All Allergens (56) Soy Tree Nuts Wheat Milk Eggs Fish Peanuts Sesame Crustacean…" at bounding box center [621, 267] width 122 height 217
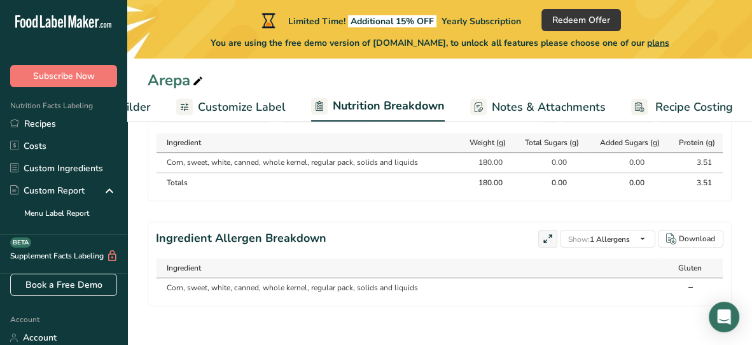
click at [547, 301] on section "Ingredient Allergen Breakdown Show: 1 Allergens All Allergens (56) Soy Tree Nut…" at bounding box center [440, 263] width 584 height 85
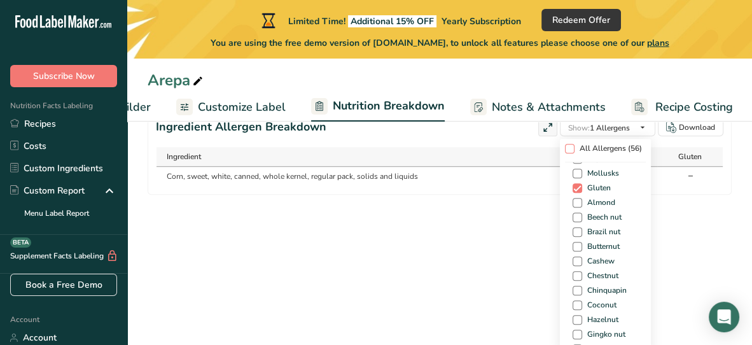
scroll to position [171, 0]
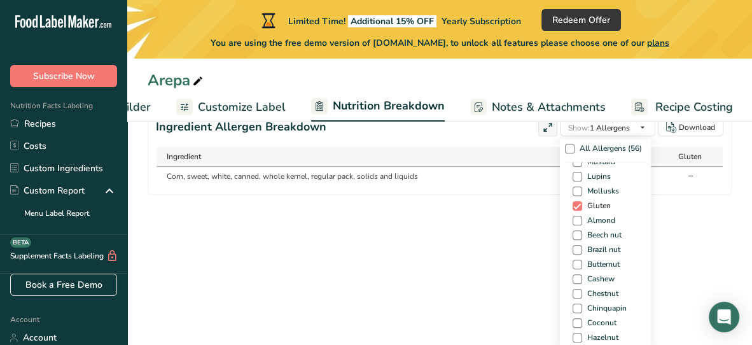
click at [575, 204] on span at bounding box center [577, 206] width 10 height 10
click at [575, 204] on input "Gluten" at bounding box center [576, 206] width 8 height 8
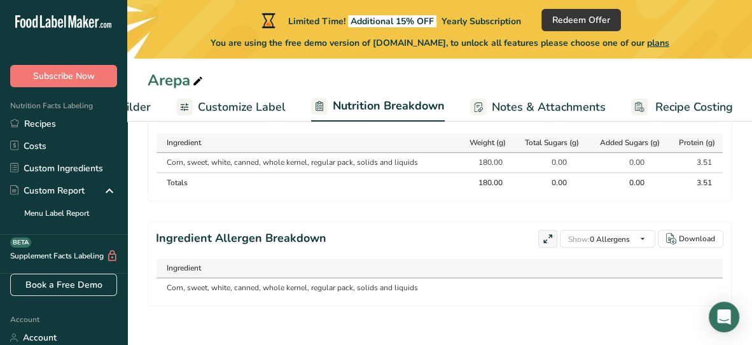
scroll to position [0, 0]
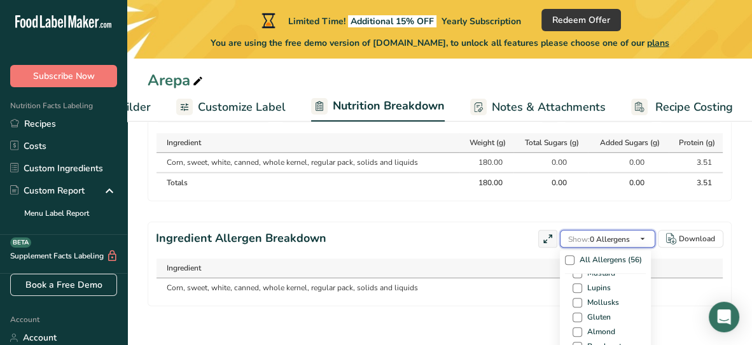
click at [637, 233] on icon "button" at bounding box center [642, 239] width 10 height 16
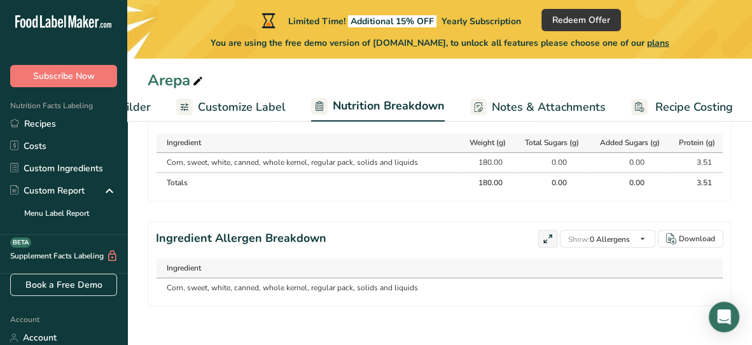
click at [691, 298] on section "Ingredient Allergen Breakdown Show: 0 Allergens All Allergens (56) Soy Tree Nut…" at bounding box center [440, 263] width 584 height 85
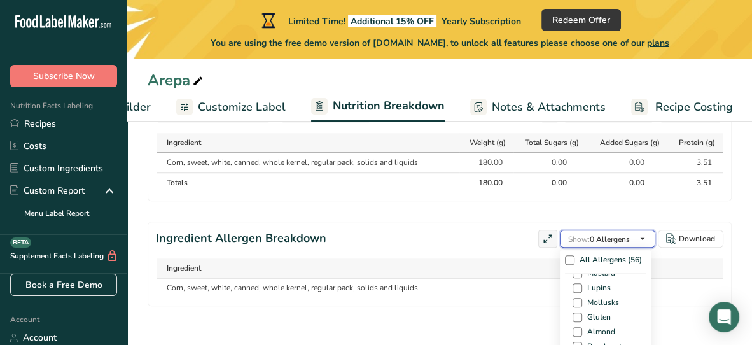
click at [633, 233] on button "Show: 0 Allergens" at bounding box center [607, 239] width 95 height 18
click at [577, 304] on span at bounding box center [577, 308] width 10 height 10
click at [577, 304] on input "Gluten" at bounding box center [576, 308] width 8 height 8
checkbox input "true"
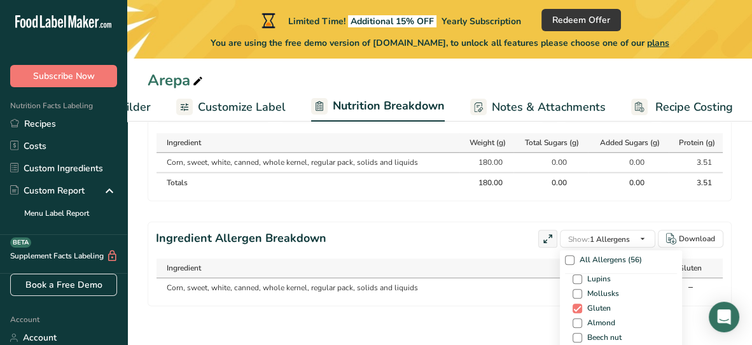
click at [612, 234] on span "Show: 1 Allergens" at bounding box center [599, 239] width 62 height 10
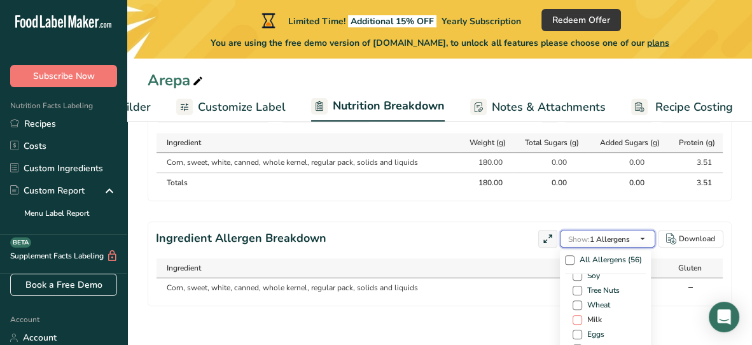
scroll to position [0, 0]
click at [617, 234] on span "Show: 1 Allergens" at bounding box center [599, 239] width 62 height 10
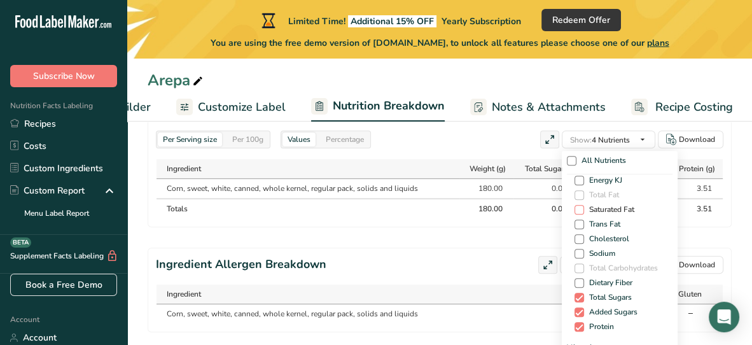
scroll to position [46, 0]
click at [584, 237] on span "Cholesterol" at bounding box center [606, 238] width 45 height 10
click at [581, 237] on input "Cholesterol" at bounding box center [578, 237] width 8 height 8
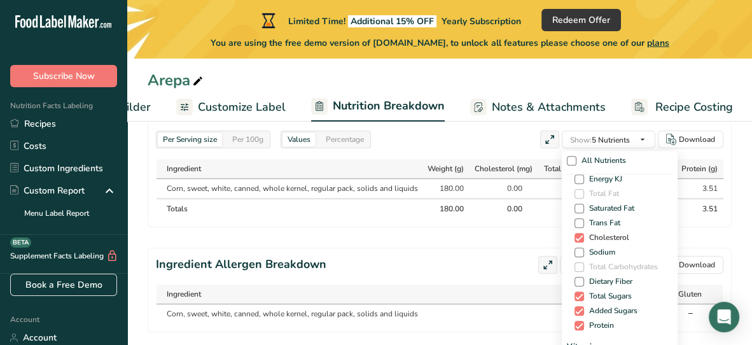
click at [584, 237] on span "Cholesterol" at bounding box center [606, 238] width 45 height 10
click at [581, 237] on input "Cholesterol" at bounding box center [578, 237] width 8 height 8
checkbox input "false"
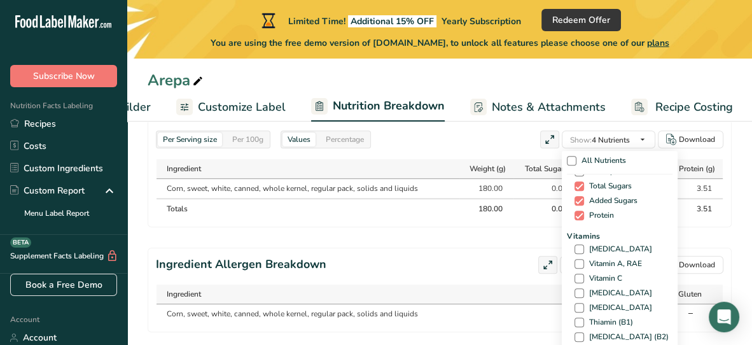
scroll to position [160, 0]
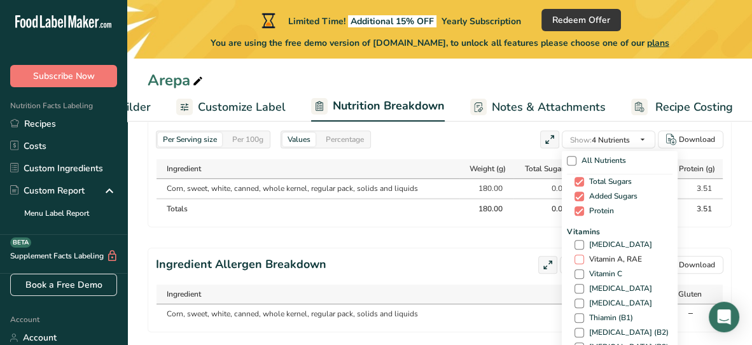
click at [584, 256] on span "Vitamin A, RAE" at bounding box center [613, 259] width 58 height 10
click at [581, 256] on input "Vitamin A, RAE" at bounding box center [578, 259] width 8 height 8
checkbox input "true"
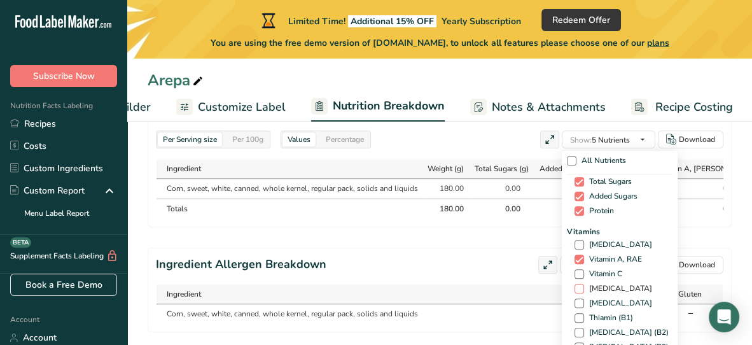
click at [575, 286] on span at bounding box center [579, 289] width 10 height 10
click at [575, 286] on input "Vitamin E" at bounding box center [578, 288] width 8 height 8
checkbox input "true"
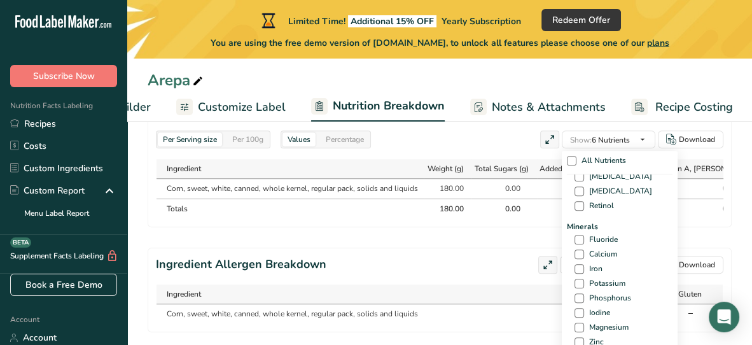
scroll to position [420, 0]
click at [584, 252] on span "Calcium" at bounding box center [600, 253] width 33 height 10
click at [581, 252] on input "Calcium" at bounding box center [578, 253] width 8 height 8
checkbox input "true"
click at [578, 265] on span at bounding box center [579, 268] width 10 height 10
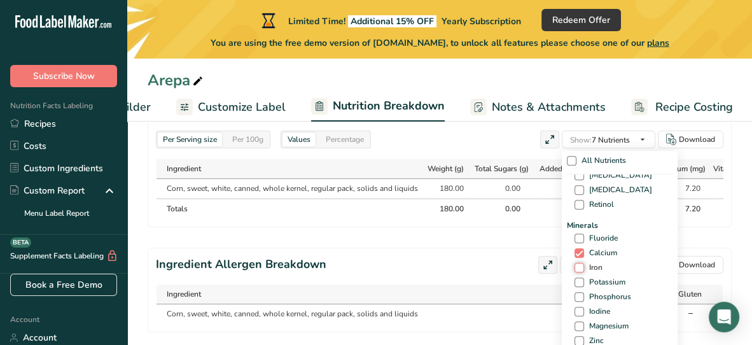
click at [578, 265] on input "Iron" at bounding box center [578, 267] width 8 height 8
checkbox input "true"
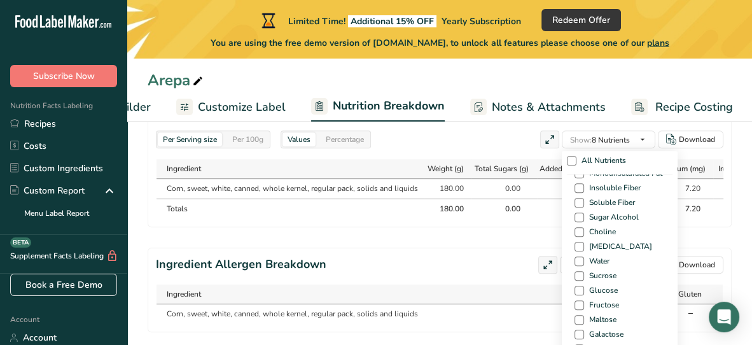
scroll to position [768, 0]
click at [584, 260] on span "Water" at bounding box center [596, 261] width 25 height 10
click at [581, 260] on input "Water" at bounding box center [578, 260] width 8 height 8
checkbox input "true"
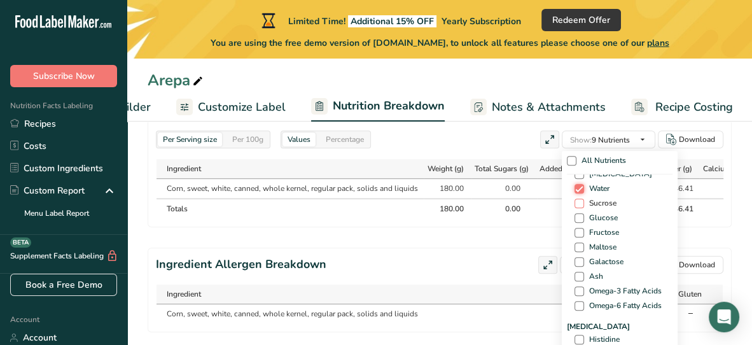
scroll to position [844, 0]
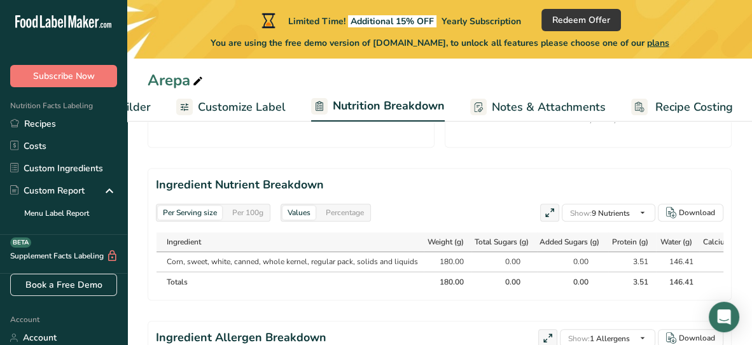
scroll to position [677, 0]
click at [259, 214] on div "Per 100g" at bounding box center [247, 212] width 41 height 14
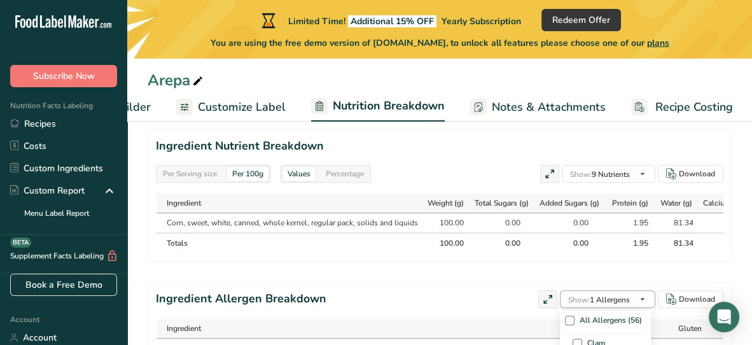
scroll to position [776, 0]
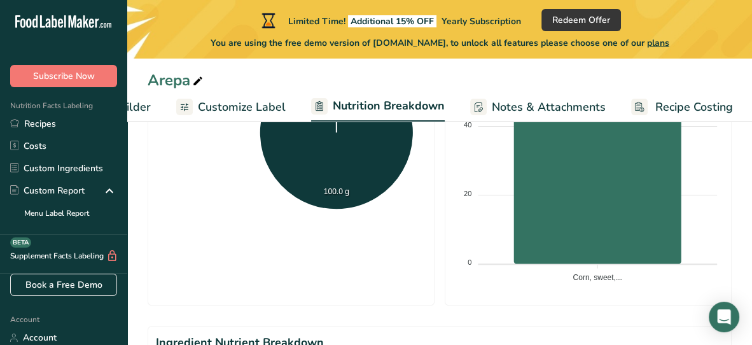
scroll to position [0, 0]
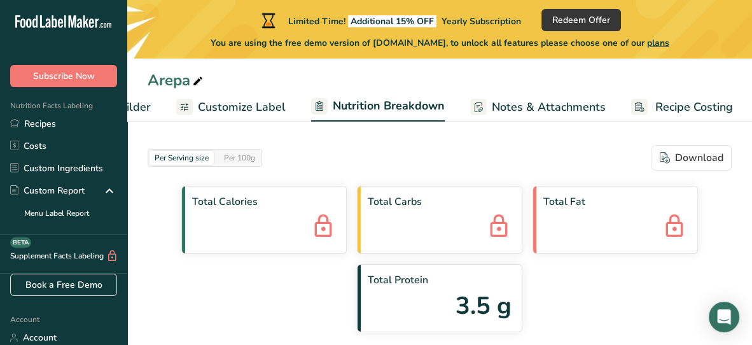
click at [582, 109] on span "Notes & Attachments" at bounding box center [549, 107] width 114 height 17
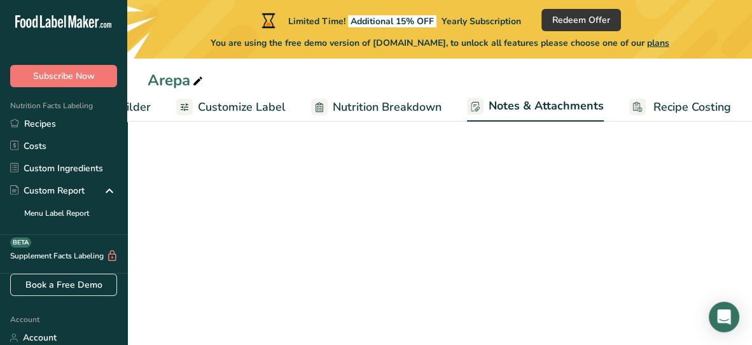
scroll to position [0, 216]
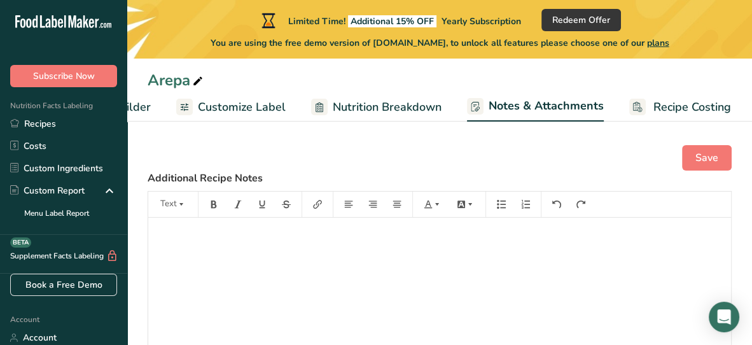
click at [557, 160] on div "Save" at bounding box center [440, 157] width 584 height 25
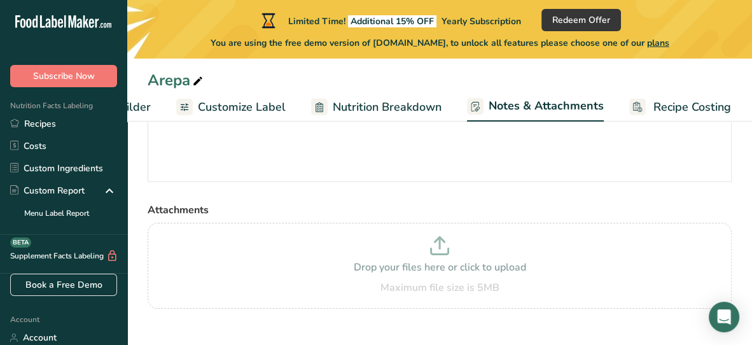
scroll to position [0, 0]
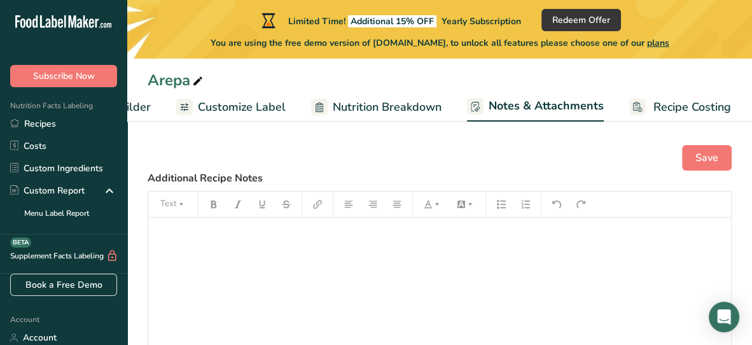
click at [196, 78] on icon at bounding box center [197, 81] width 11 height 18
type input "Arepas De Mi Tierra"
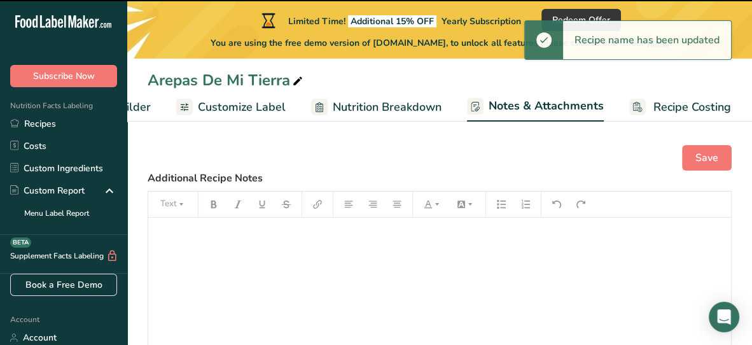
click at [328, 145] on div "Save" at bounding box center [440, 157] width 584 height 25
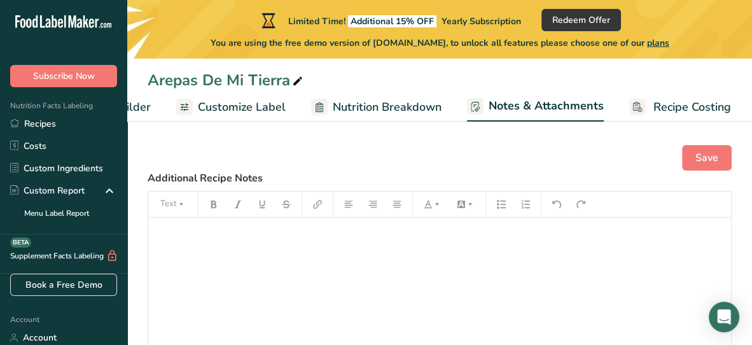
click at [547, 282] on div "﻿" at bounding box center [439, 296] width 582 height 159
click at [658, 106] on span "Recipe Costing" at bounding box center [692, 107] width 78 height 17
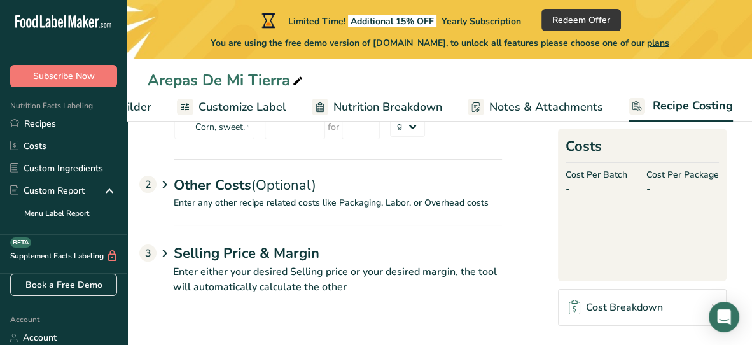
scroll to position [156, 0]
click at [298, 175] on span "(Optional)" at bounding box center [283, 183] width 65 height 19
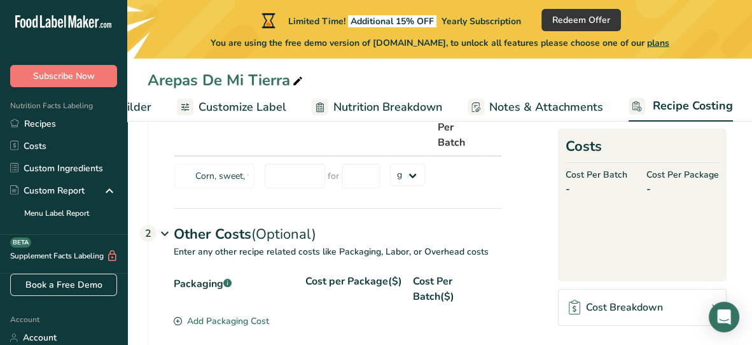
scroll to position [96, 0]
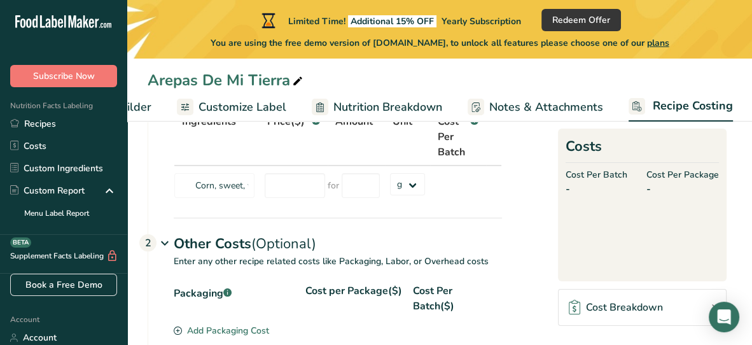
click at [306, 245] on span "(Optional)" at bounding box center [283, 243] width 65 height 19
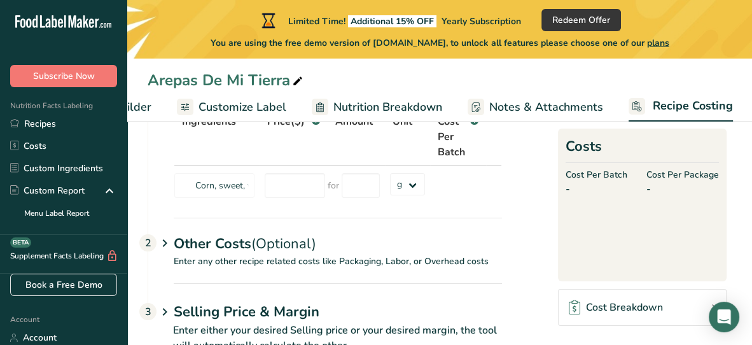
scroll to position [158, 0]
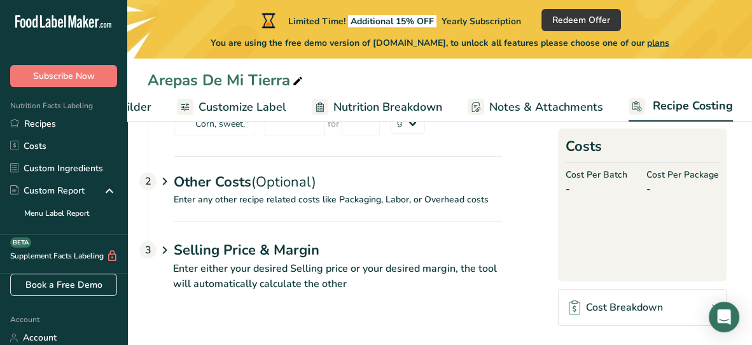
click at [305, 245] on h1 "Selling Price & Margin" at bounding box center [338, 250] width 328 height 21
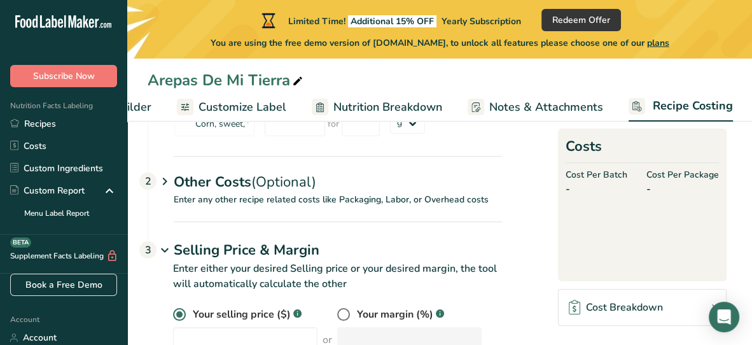
scroll to position [200, 0]
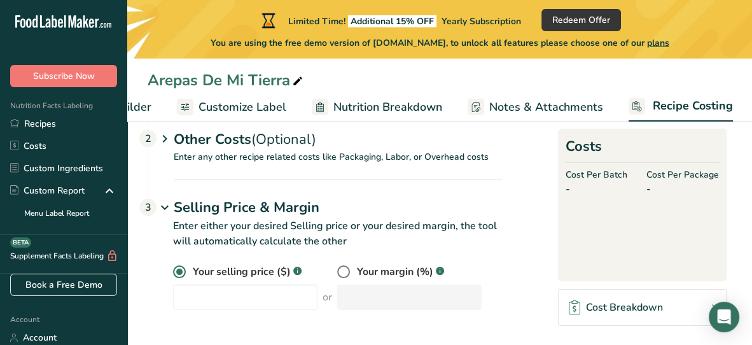
click at [300, 226] on p "Enter either your desired Selling price or your desired margin, the tool will a…" at bounding box center [325, 241] width 354 height 46
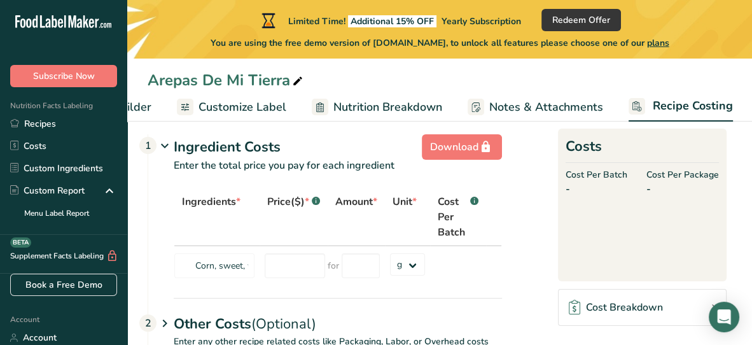
scroll to position [0, 0]
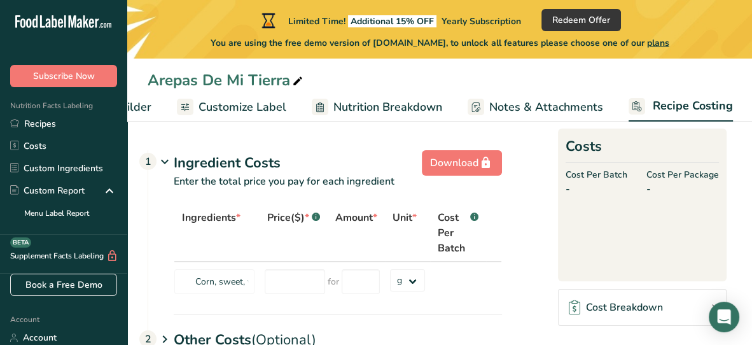
click at [293, 242] on th "Price($) * .a-a{fill:#347362;}.b-a{fill:#fff;}" at bounding box center [293, 233] width 68 height 57
click at [232, 210] on span "Ingredients *" at bounding box center [211, 217] width 59 height 15
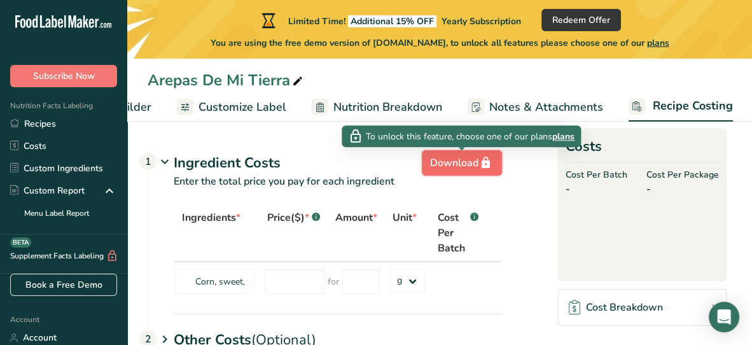
click at [471, 162] on div "Download" at bounding box center [462, 162] width 64 height 15
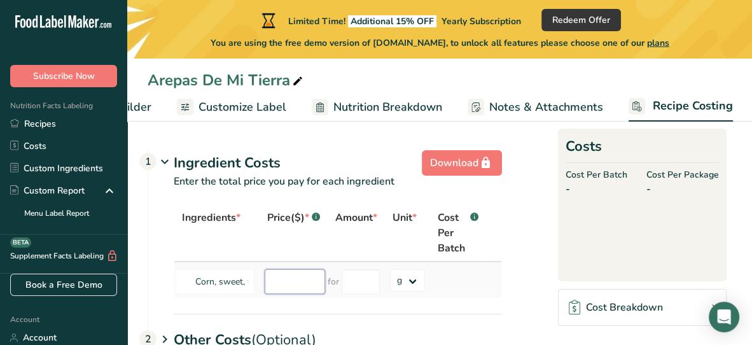
click at [285, 290] on input "number" at bounding box center [295, 281] width 60 height 25
click at [357, 280] on input "number" at bounding box center [360, 281] width 38 height 25
click at [316, 281] on input "number" at bounding box center [295, 281] width 60 height 25
type input "1"
click at [365, 279] on input "number" at bounding box center [360, 281] width 38 height 25
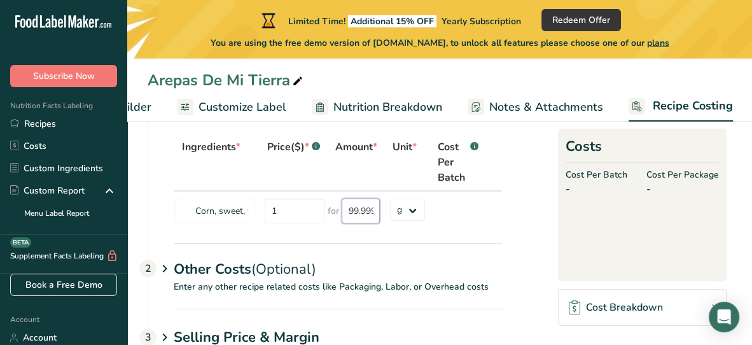
scroll to position [46, 0]
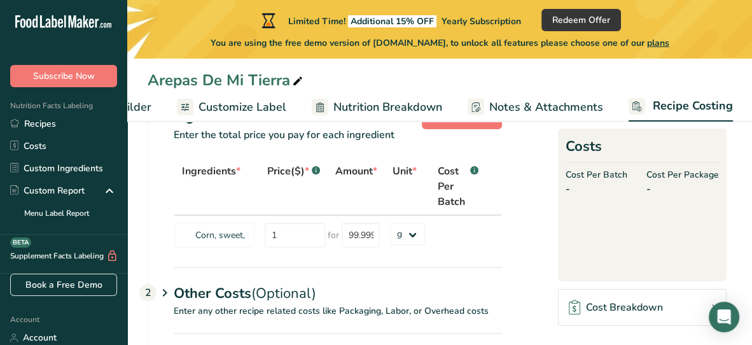
click at [375, 186] on div "Ingredients * Price($) * .a-a{fill:#347362;}.b-a{fill:#fff;} Amount * Unit * Co…" at bounding box center [338, 205] width 328 height 94
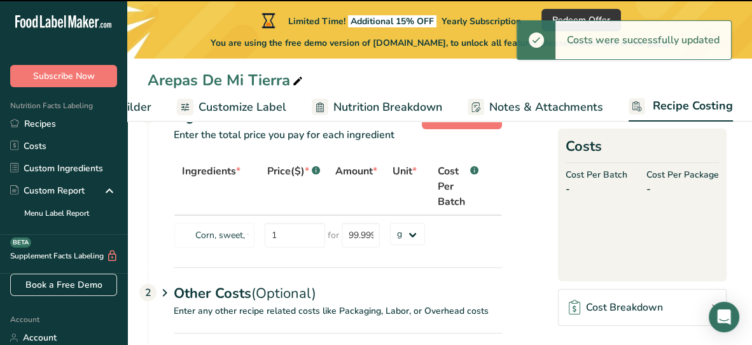
type input "100"
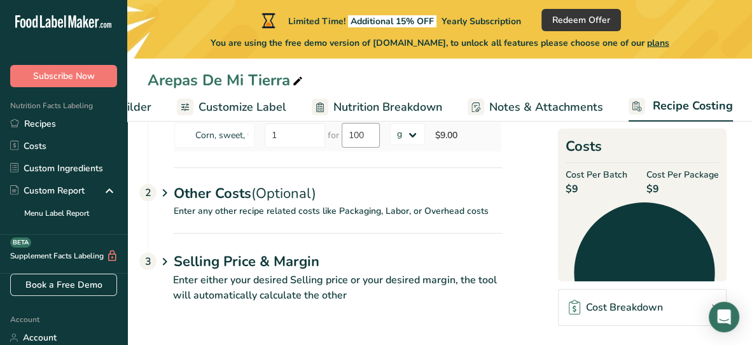
scroll to position [148, 0]
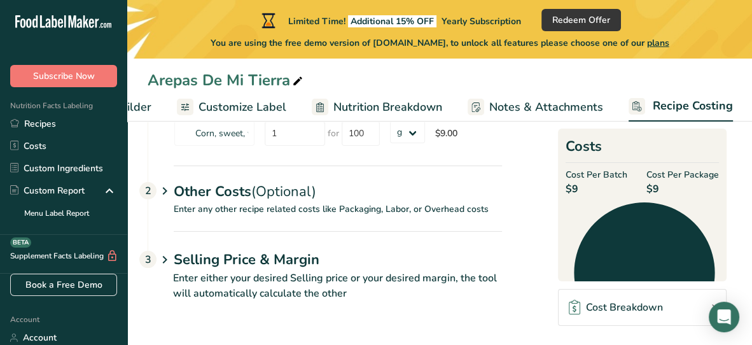
click at [366, 214] on p "Enter any other recipe related costs like Packaging, Labor, or Overhead costs" at bounding box center [325, 216] width 354 height 29
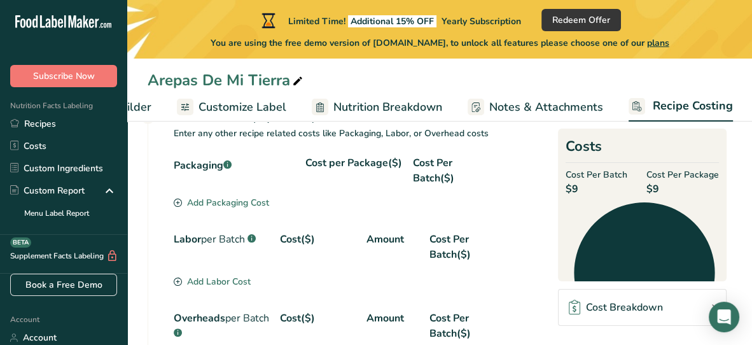
scroll to position [223, 0]
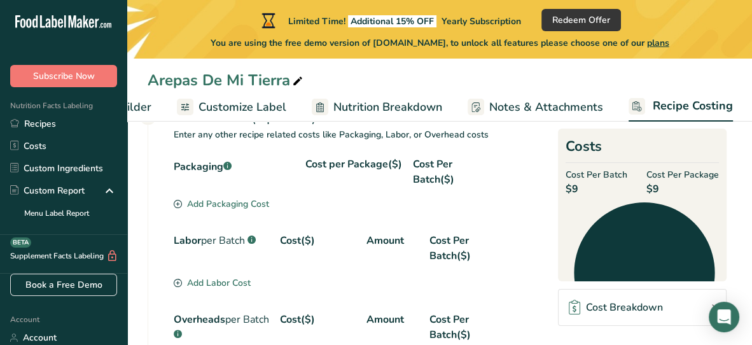
click at [180, 200] on icon at bounding box center [178, 204] width 8 height 8
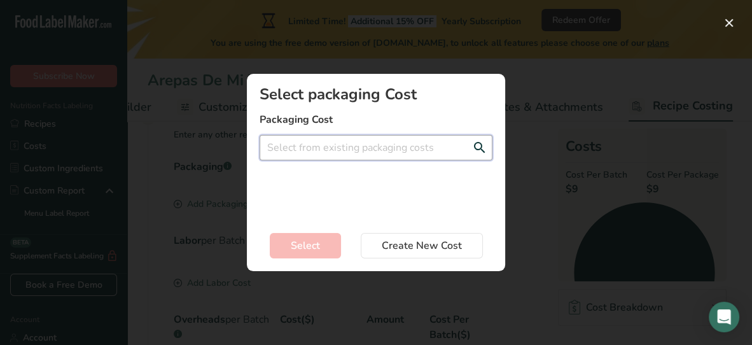
click at [327, 153] on input "Add New Recipe Cost Modal" at bounding box center [375, 147] width 233 height 25
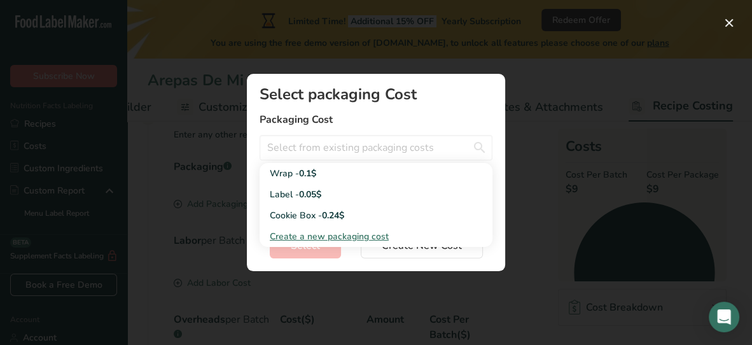
click at [513, 175] on div "Select packaging Cost Packaging Cost Wrap - 0.1$ Label - 0.05$ Cookie Box - 0.2…" at bounding box center [375, 172] width 299 height 238
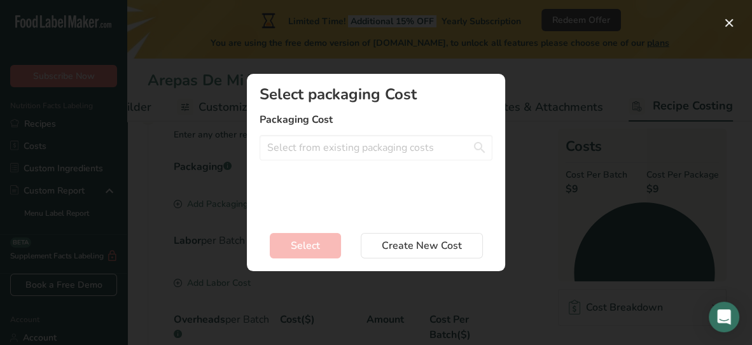
click at [518, 73] on div "Select packaging Cost Packaging Cost Wrap - 0.1$ Label - 0.05$ Cookie Box - 0.2…" at bounding box center [375, 172] width 299 height 238
click at [719, 25] on button "Add New Recipe Cost Modal" at bounding box center [729, 23] width 20 height 20
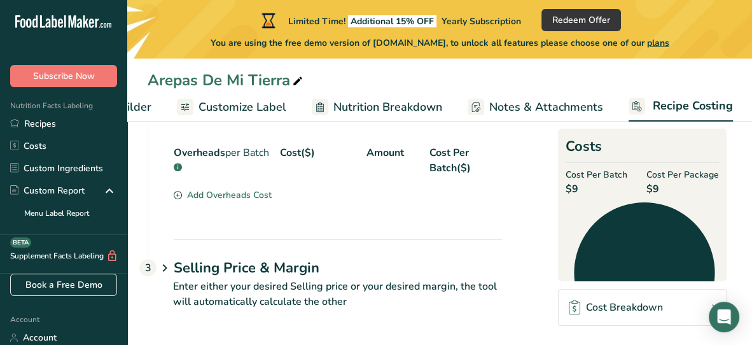
scroll to position [389, 0]
click at [170, 270] on icon at bounding box center [164, 268] width 15 height 24
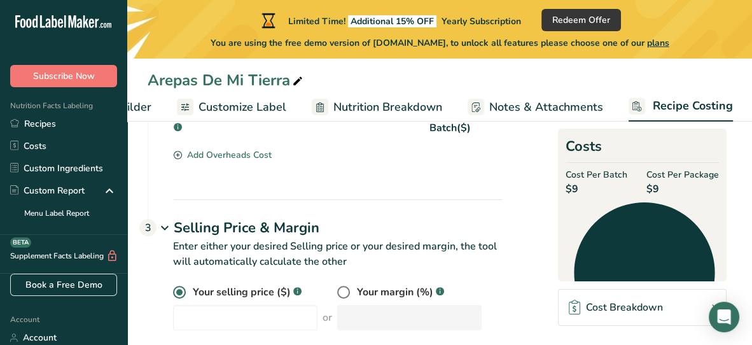
scroll to position [451, 0]
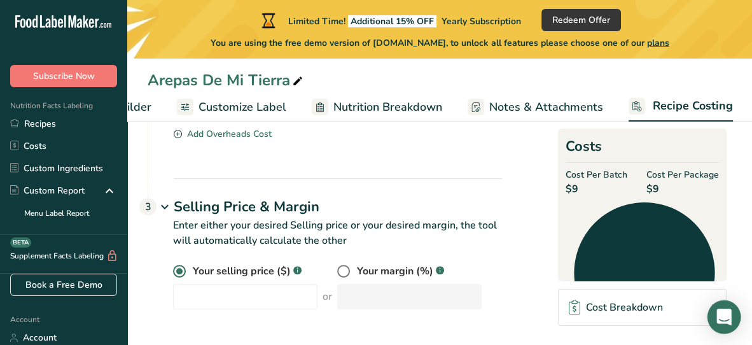
click at [735, 312] on div "Open Intercom Messenger" at bounding box center [724, 317] width 34 height 34
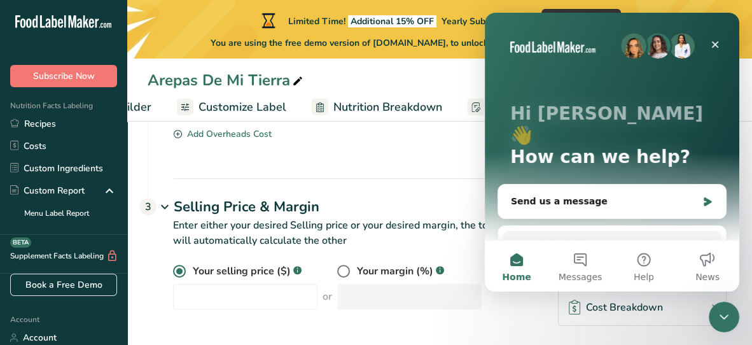
scroll to position [0, 0]
click at [397, 196] on h1 "Selling Price & Margin" at bounding box center [338, 206] width 328 height 21
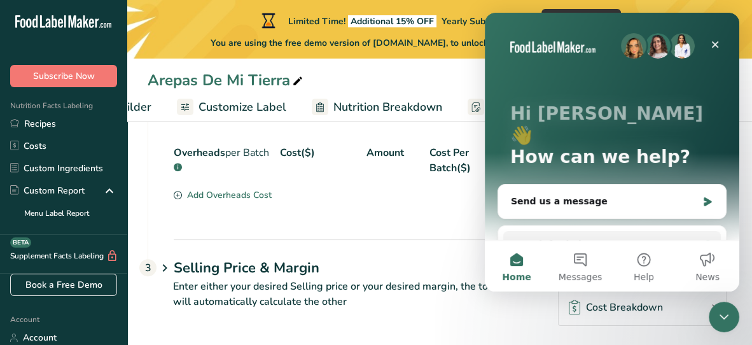
scroll to position [390, 0]
click at [715, 46] on icon "Close" at bounding box center [715, 44] width 7 height 7
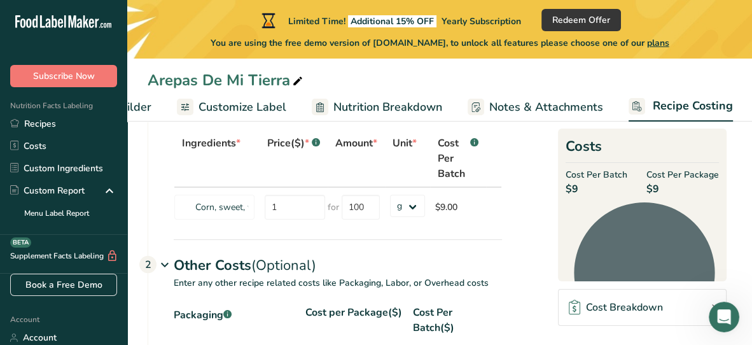
scroll to position [67, 0]
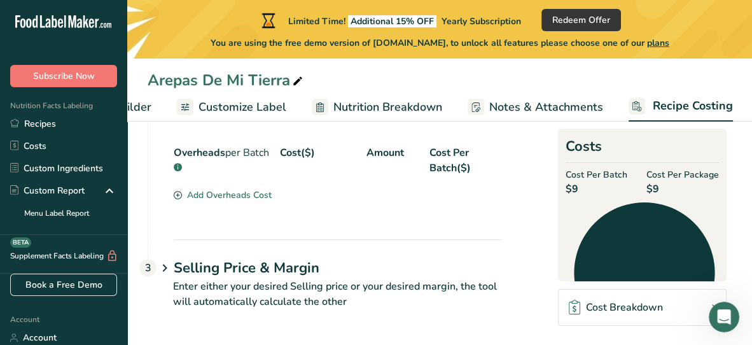
scroll to position [0, 0]
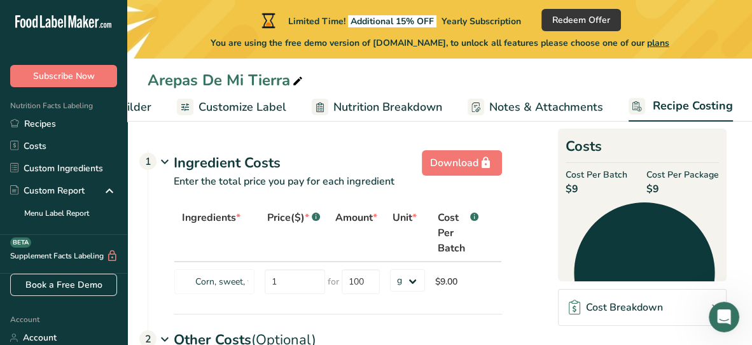
click at [354, 241] on th "Amount *" at bounding box center [355, 233] width 57 height 57
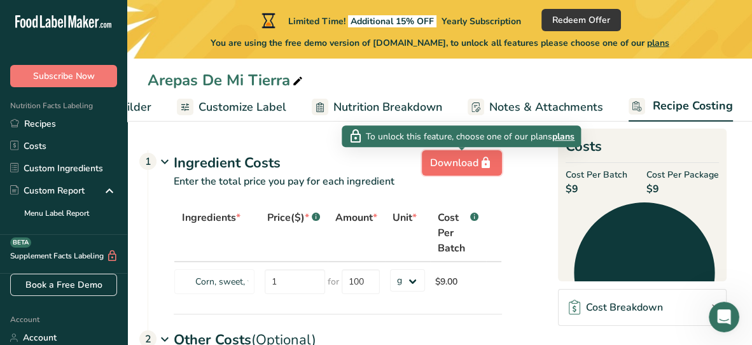
click at [432, 163] on div "Download" at bounding box center [462, 162] width 64 height 15
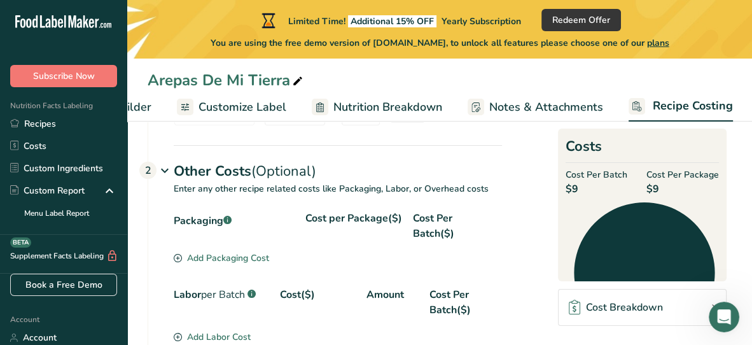
scroll to position [390, 0]
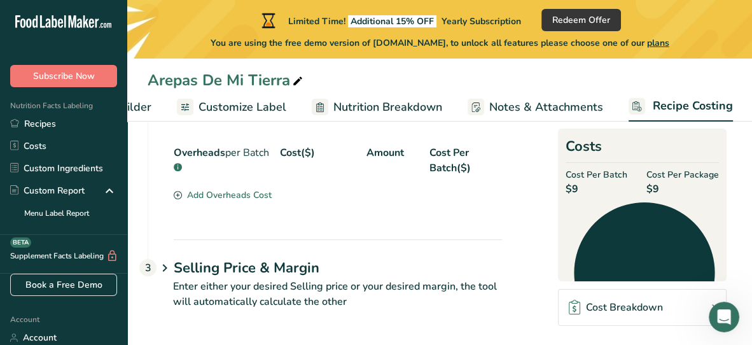
click at [355, 95] on link "Nutrition Breakdown" at bounding box center [377, 107] width 130 height 29
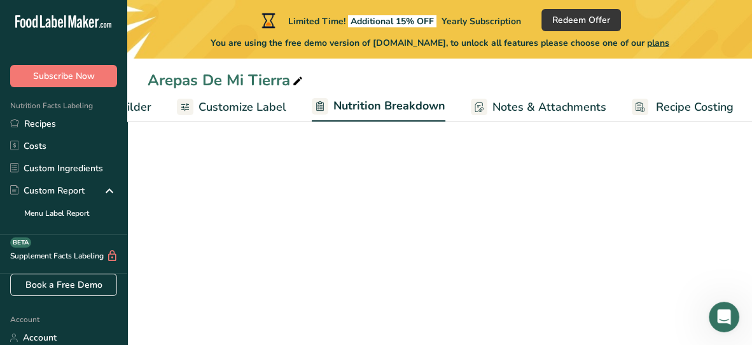
scroll to position [0, 216]
select select "Calories"
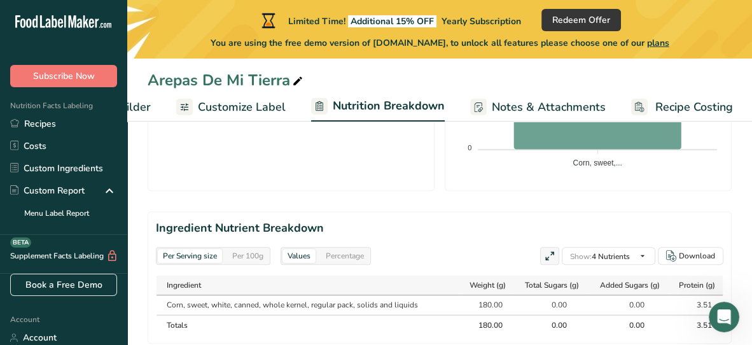
scroll to position [632, 0]
